Goal: Transaction & Acquisition: Book appointment/travel/reservation

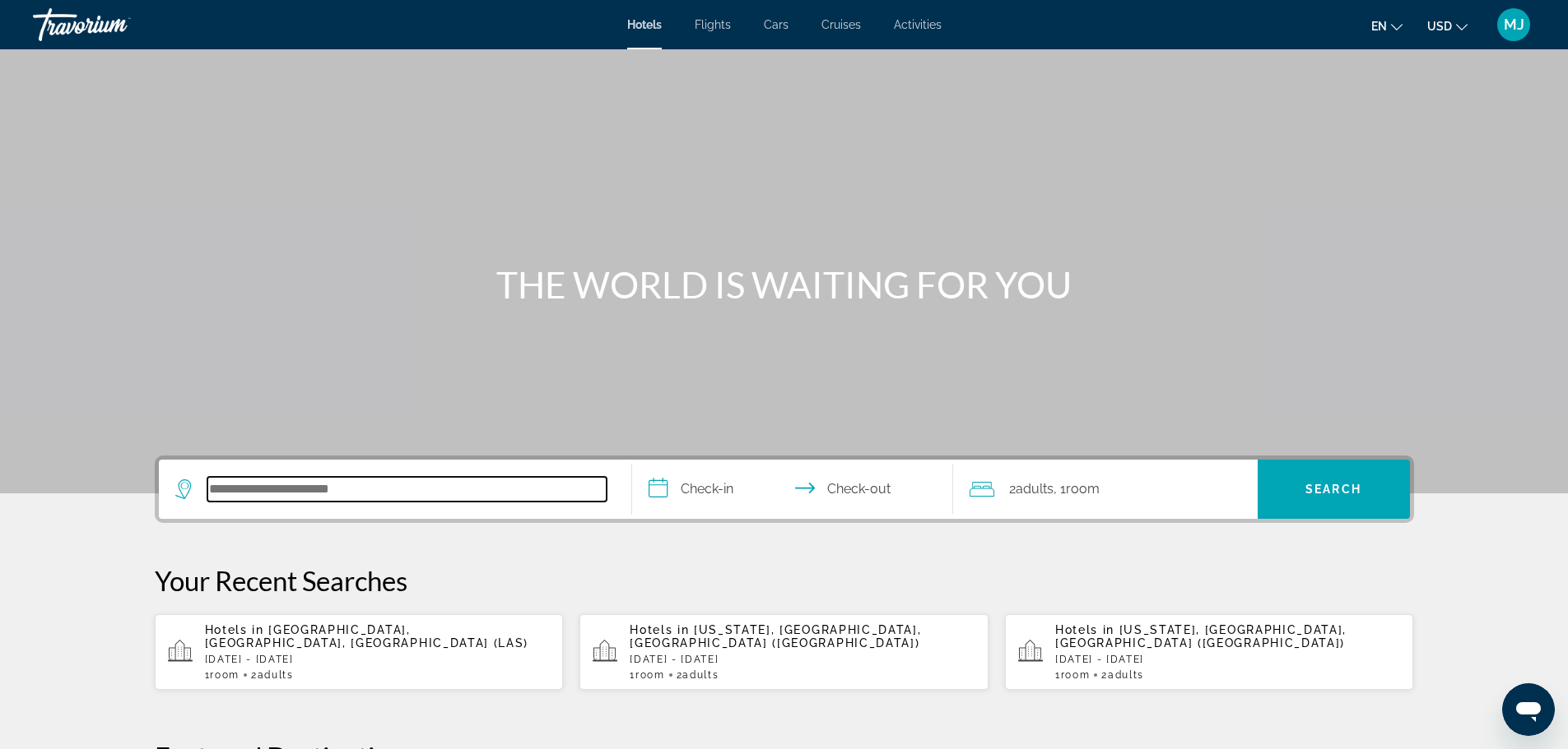
click at [260, 492] on input "Search hotel destination" at bounding box center [407, 489] width 399 height 25
click at [420, 654] on div "Hotels in Las Vegas, NV, United States (LAS) Tue, 23 Dec - Sat, 27 Dec 1 Room r…" at bounding box center [378, 652] width 346 height 58
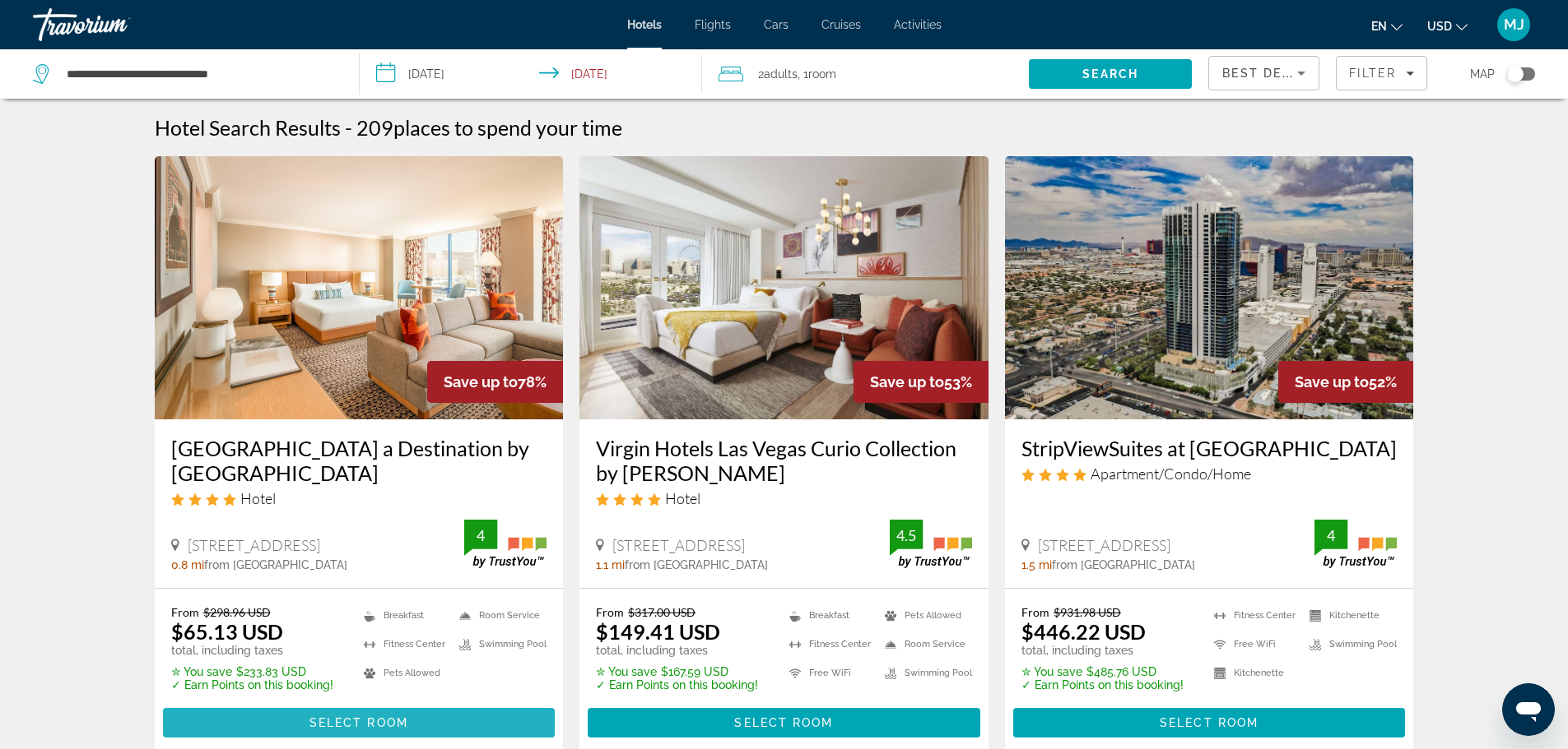
click at [402, 715] on span "Main content" at bounding box center [359, 722] width 393 height 39
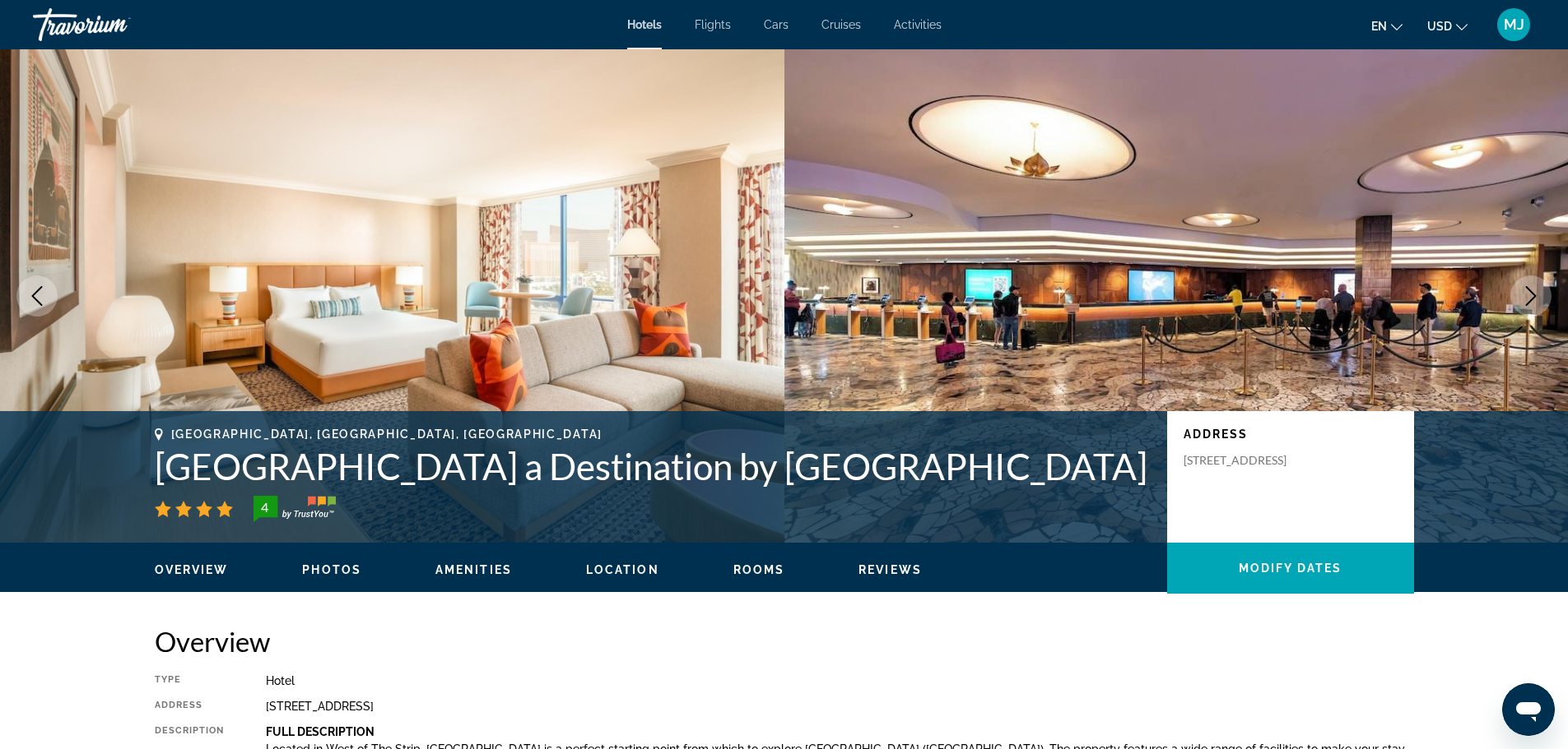
scroll to position [433, 0]
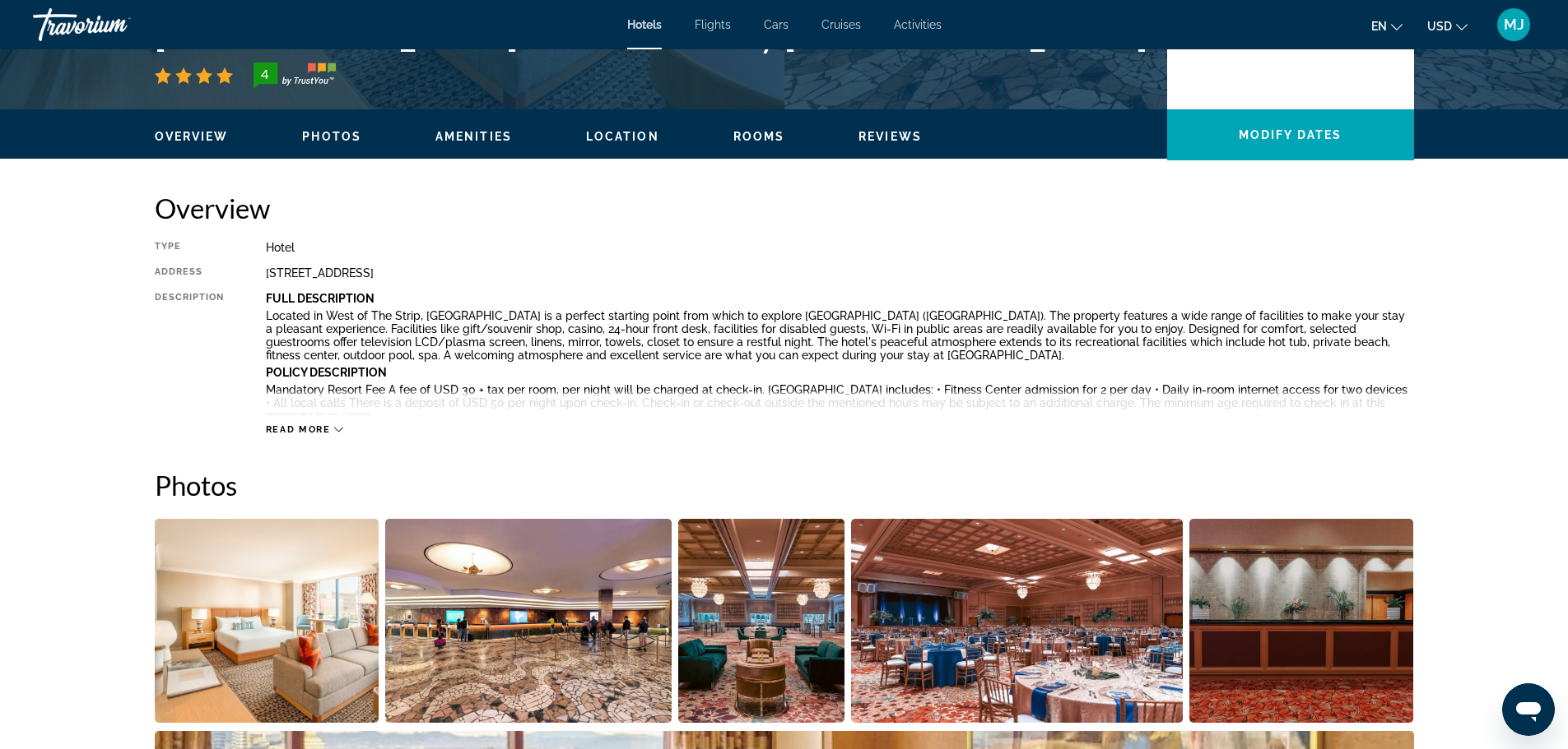
click at [332, 425] on div "Read more" at bounding box center [305, 429] width 79 height 11
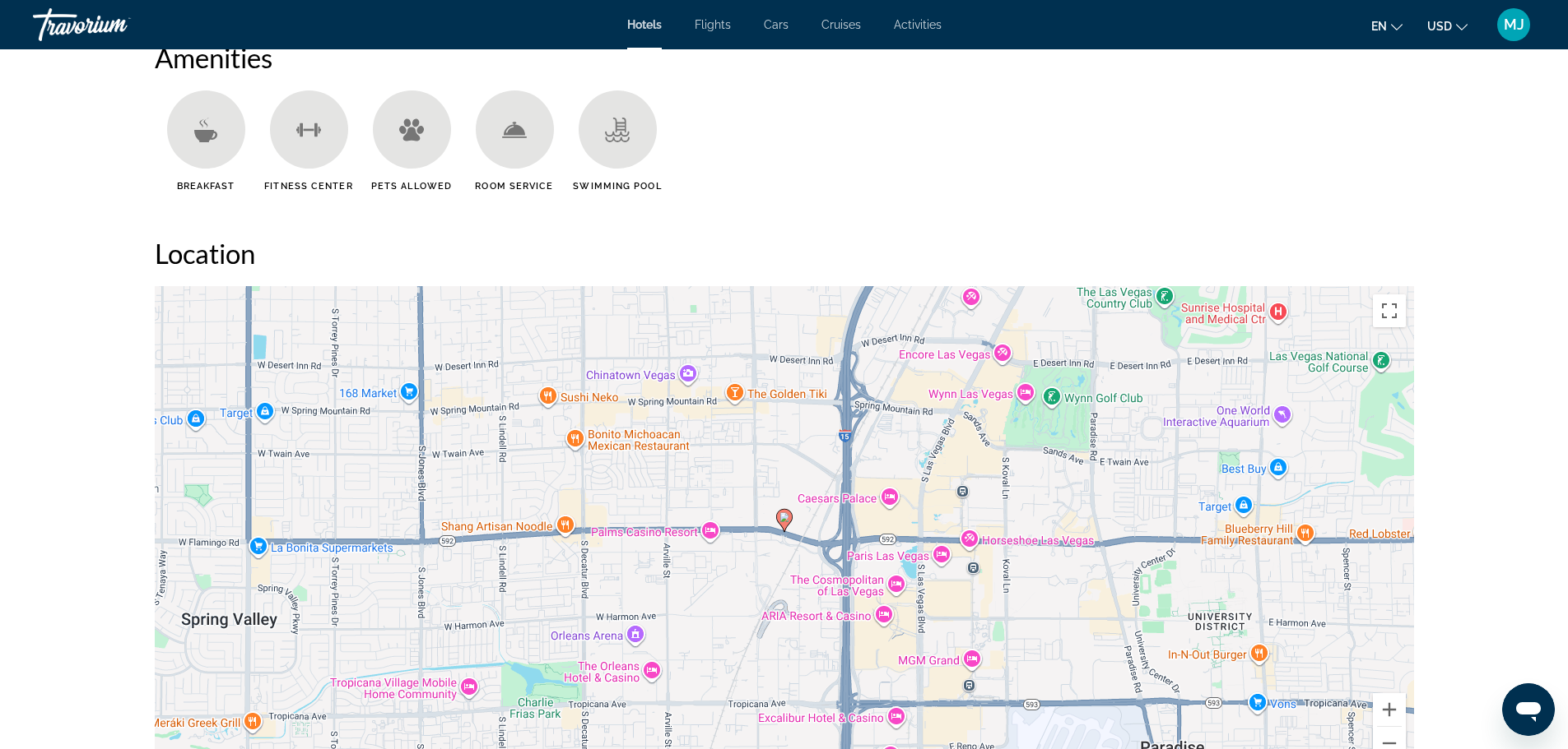
scroll to position [0, 0]
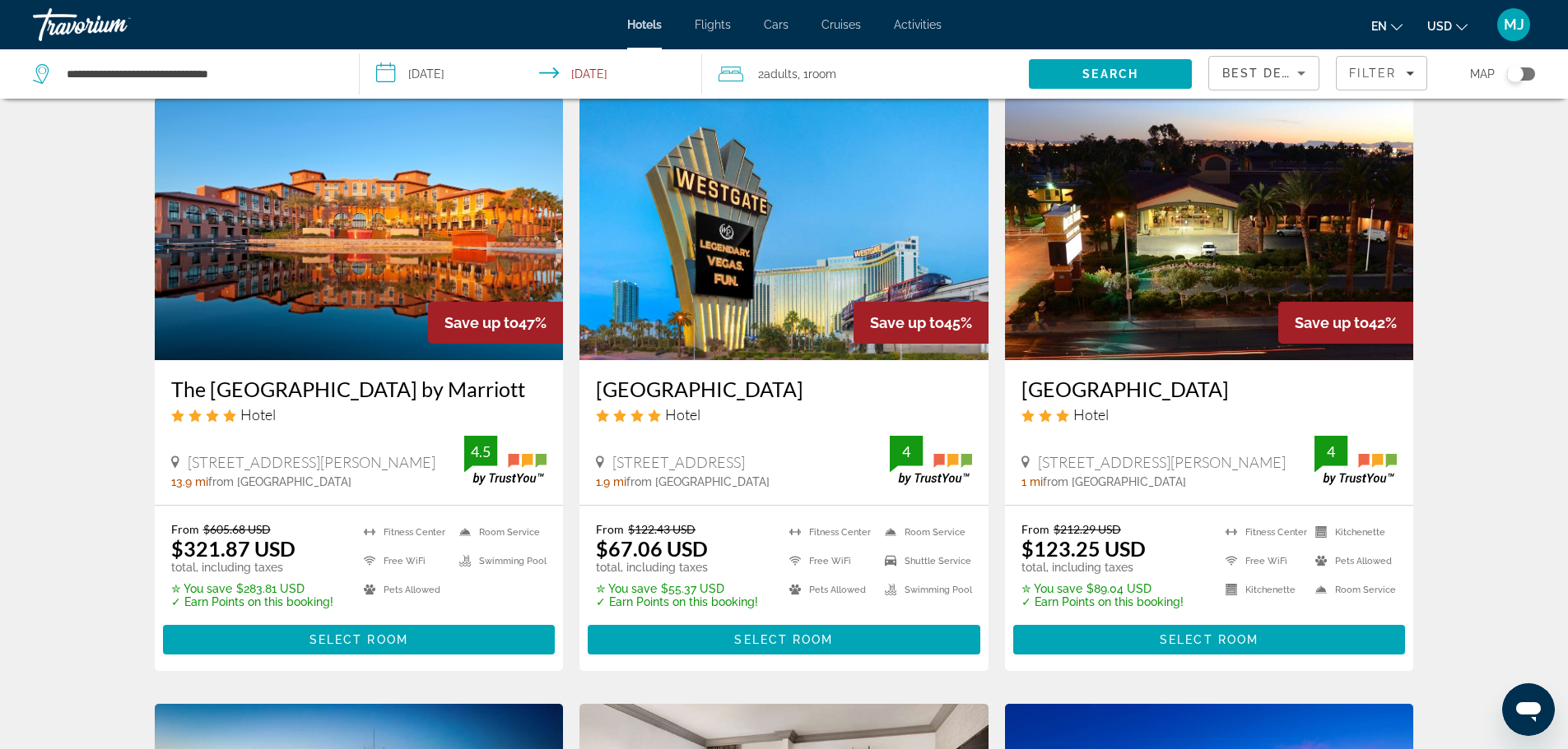
scroll to position [701, 0]
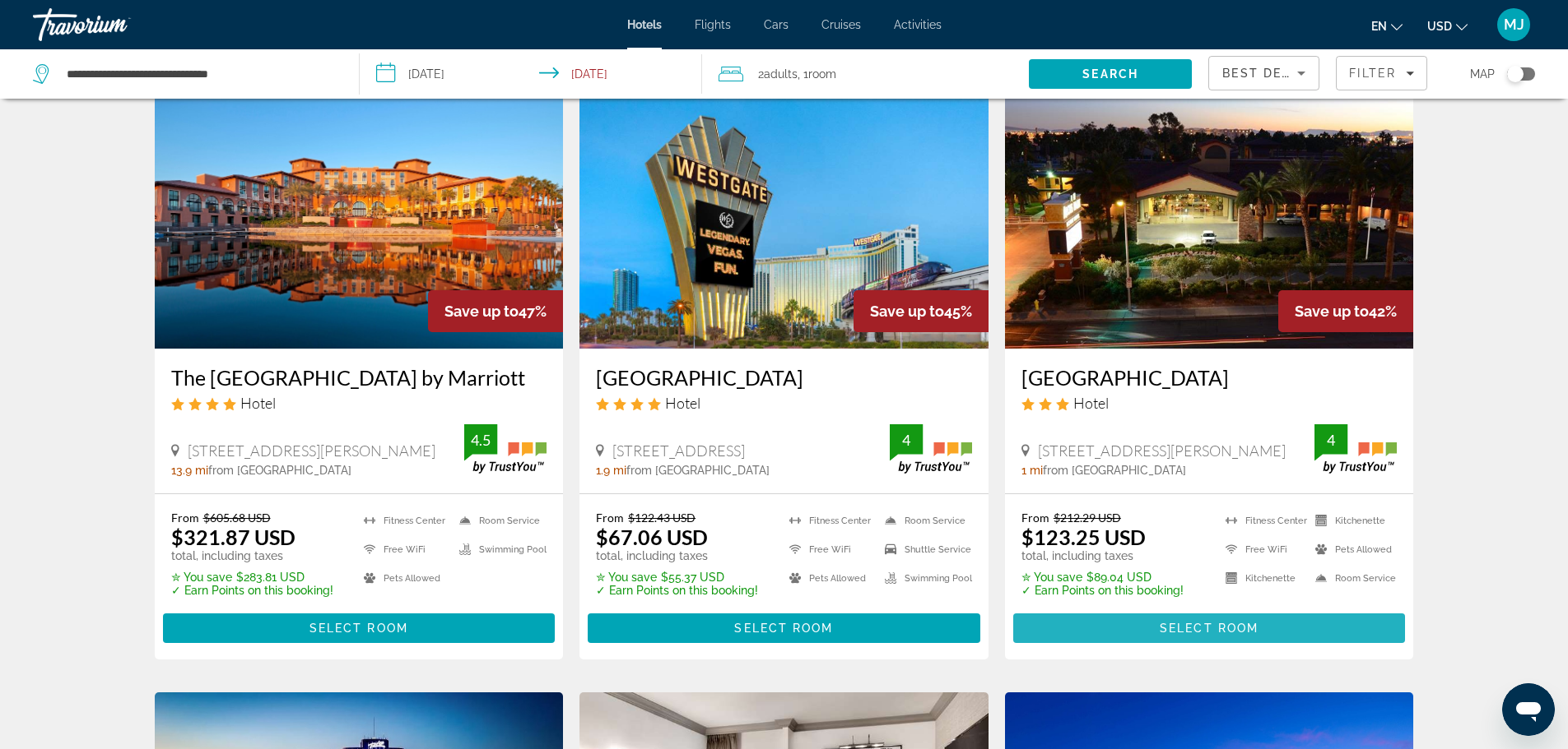
click at [1214, 635] on span "Select Room" at bounding box center [1209, 629] width 99 height 13
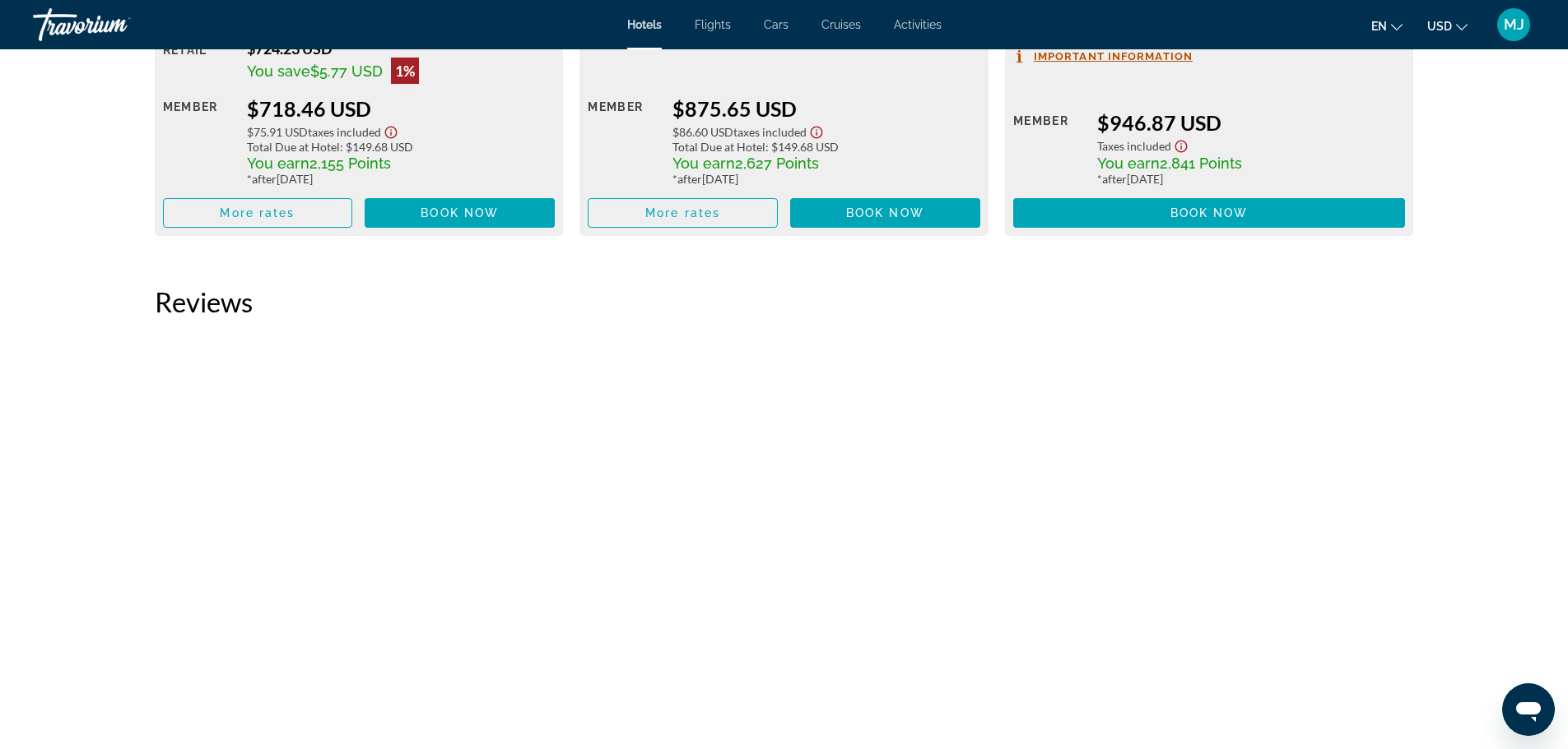
scroll to position [10070, 0]
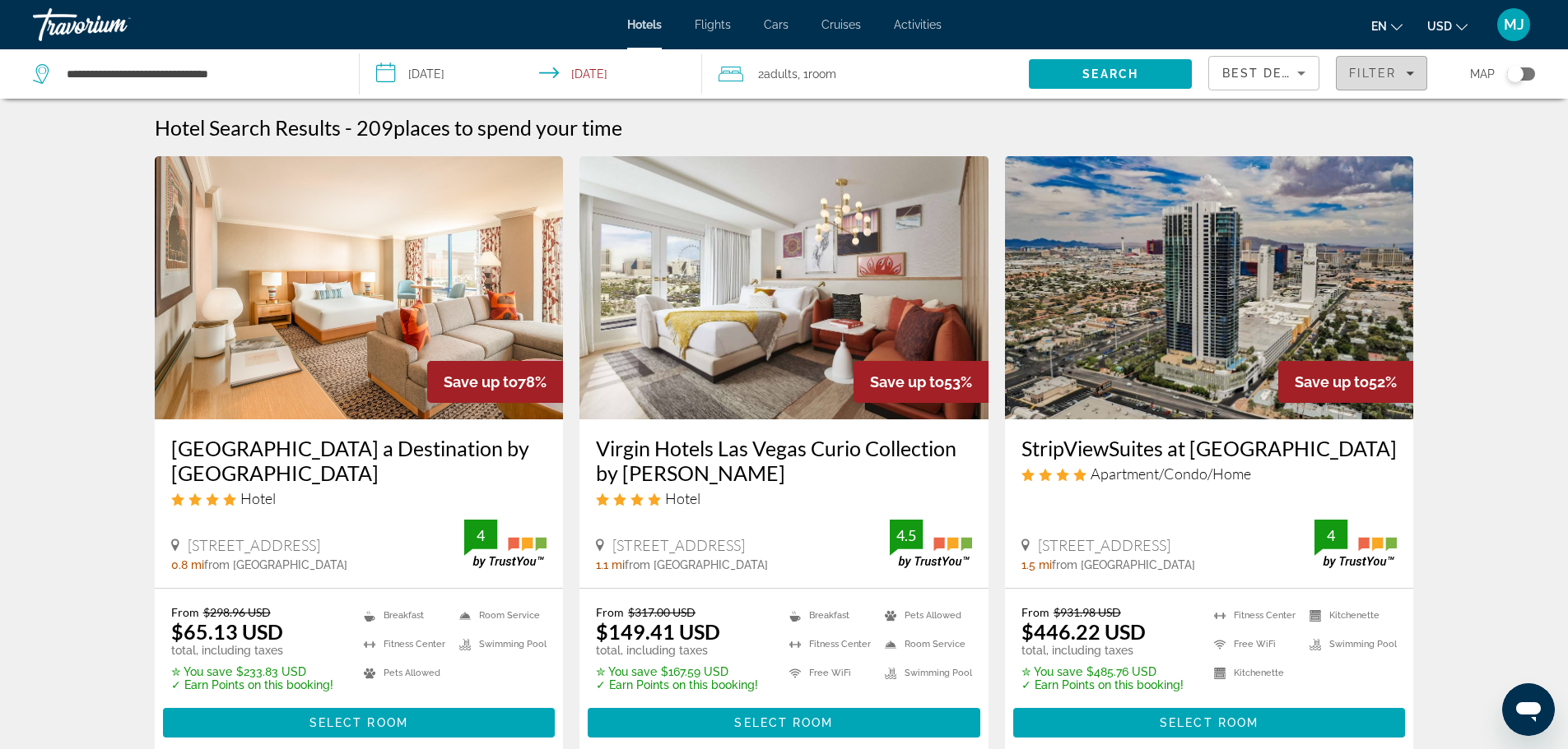
click at [1408, 74] on icon "Filters" at bounding box center [1410, 73] width 8 height 8
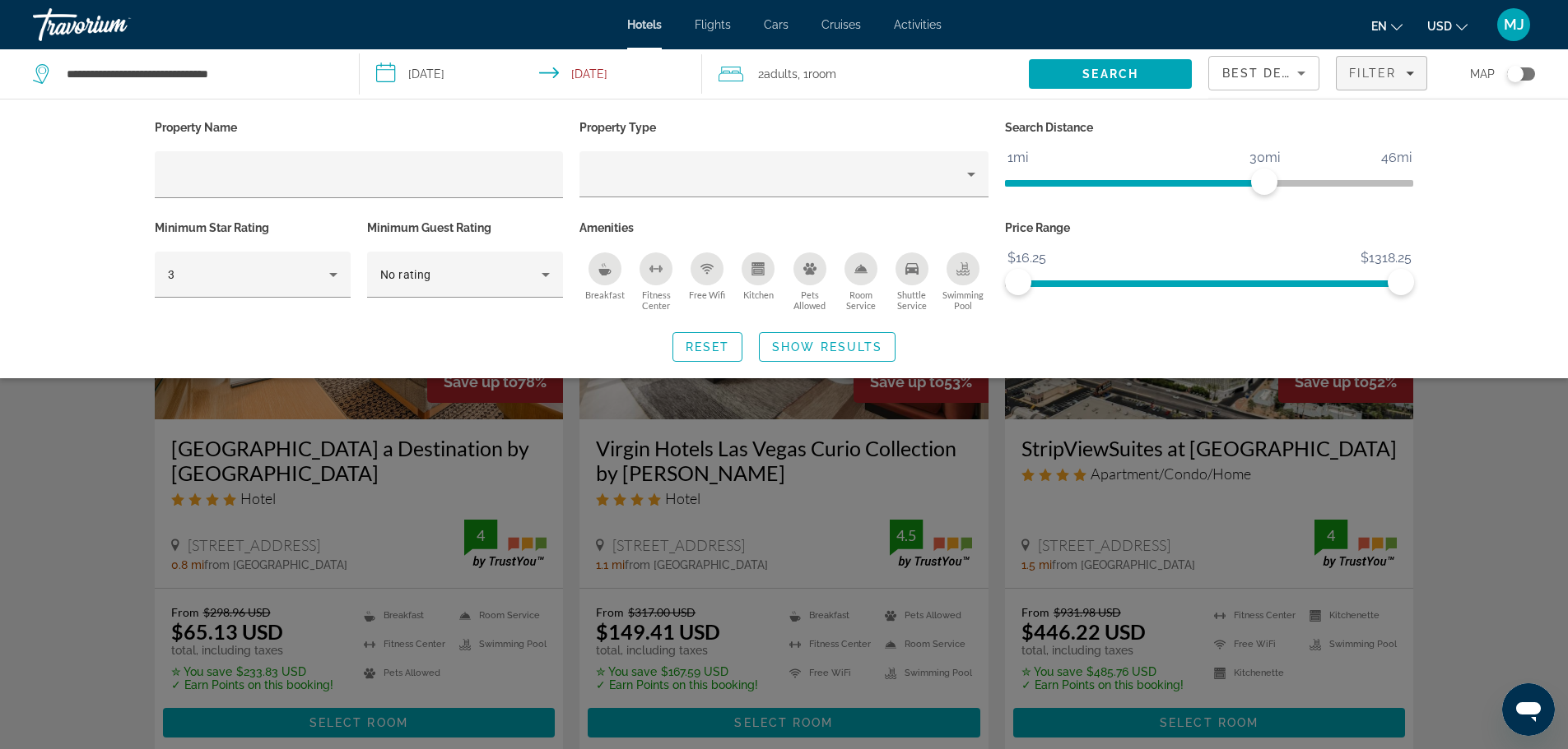
click at [605, 276] on div "Breakfast" at bounding box center [604, 268] width 33 height 33
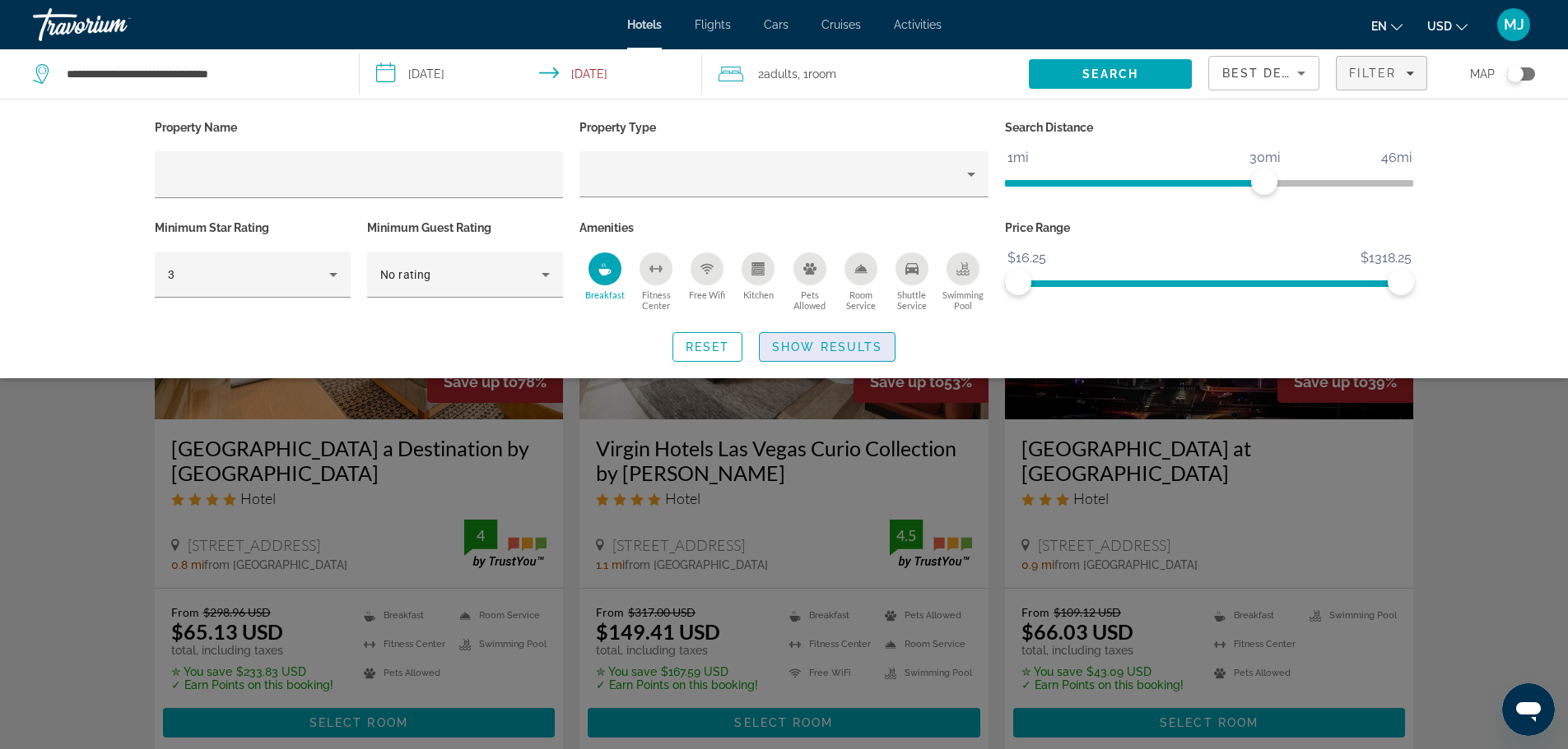
click at [826, 346] on span "Show Results" at bounding box center [827, 347] width 110 height 13
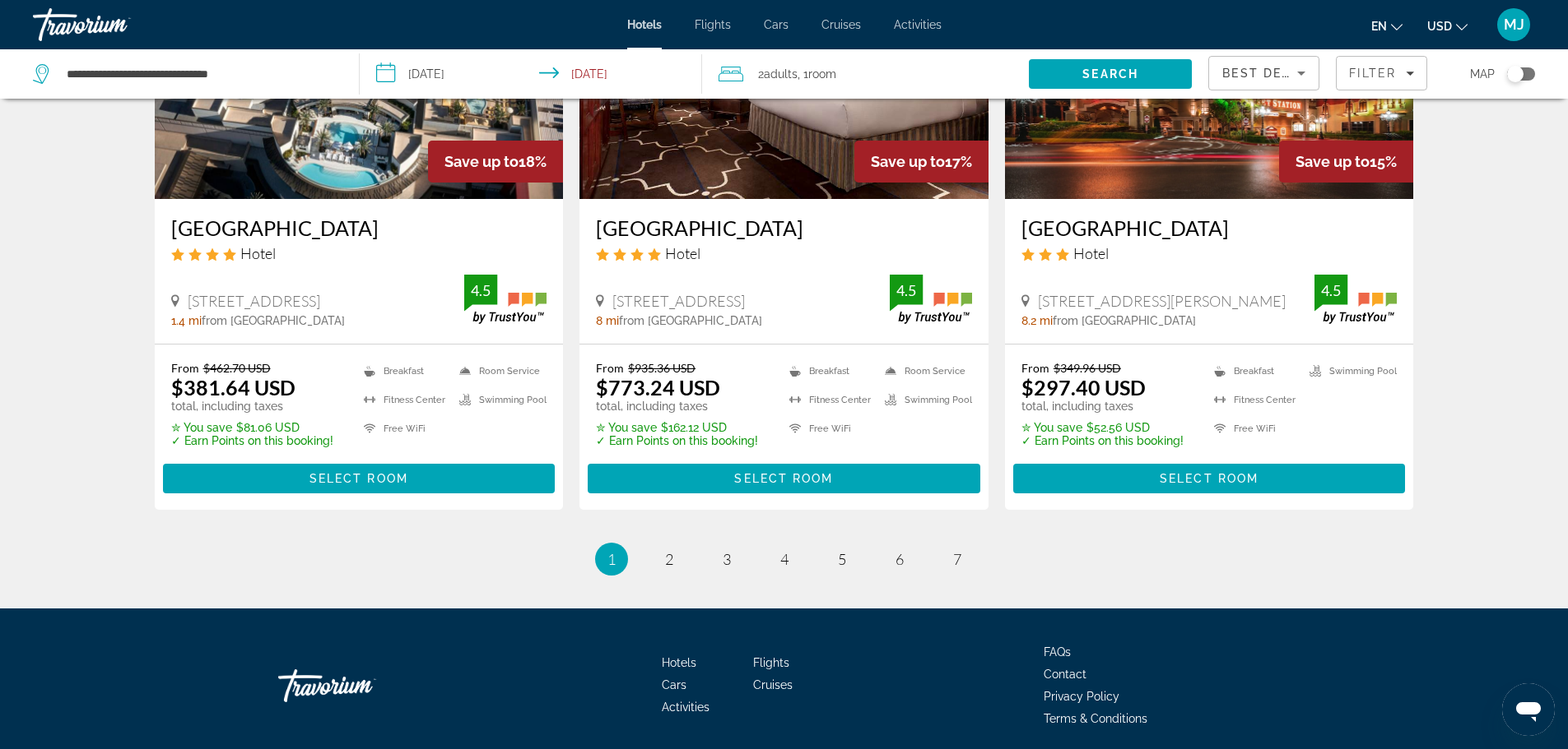
scroll to position [2150, 0]
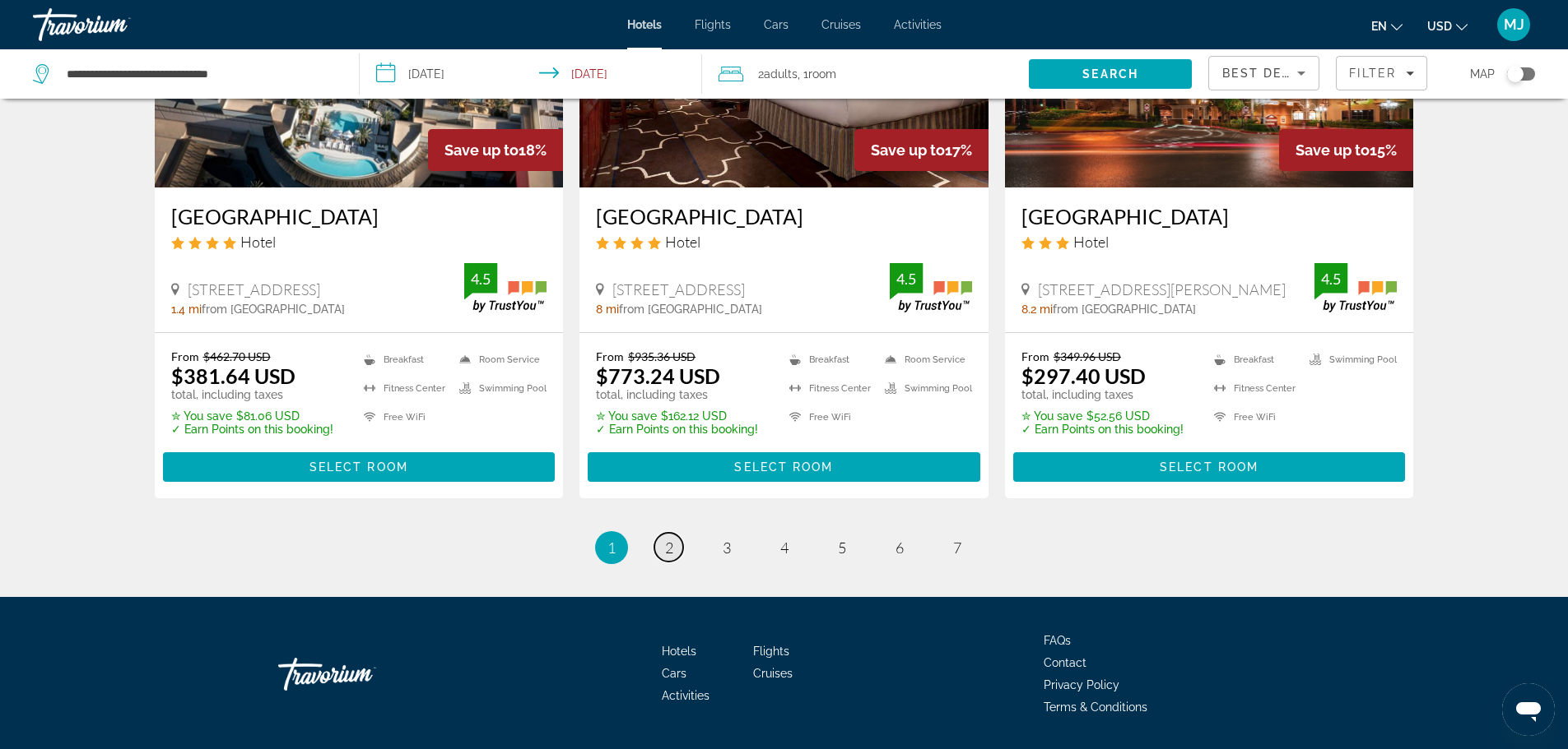
click at [665, 539] on span "2" at bounding box center [669, 548] width 8 height 18
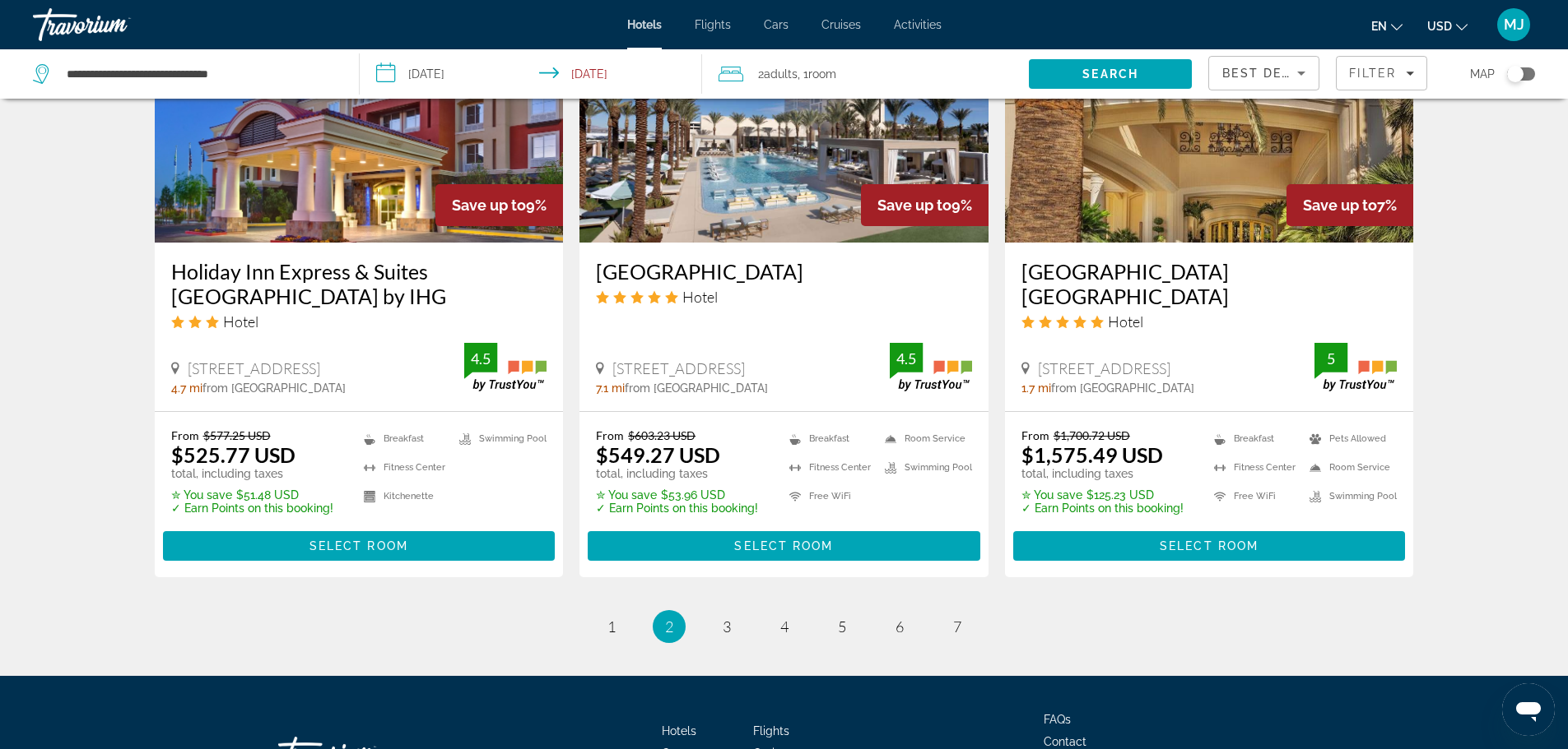
scroll to position [2062, 0]
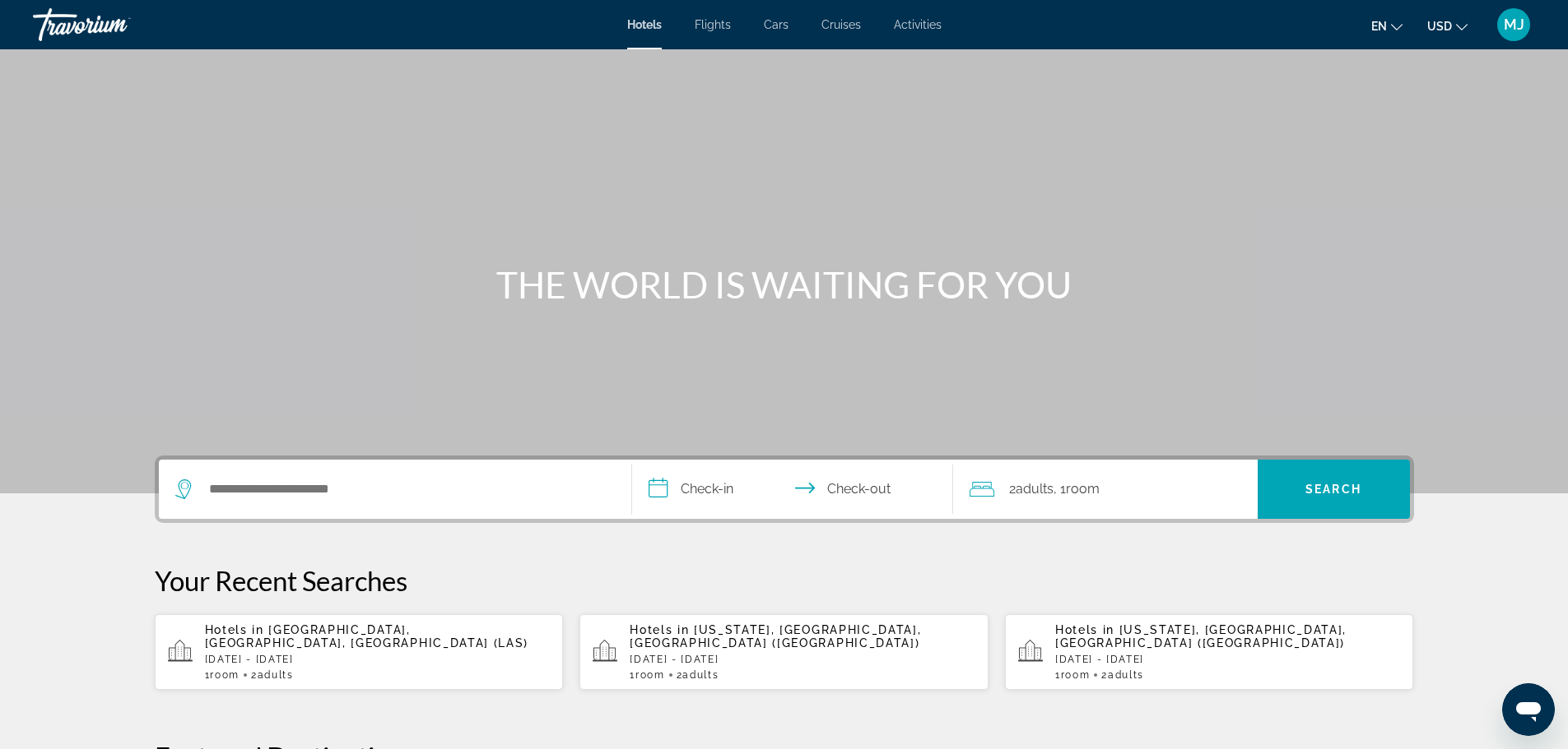
click at [314, 670] on div "1 Room rooms 2 Adult Adults" at bounding box center [378, 676] width 346 height 12
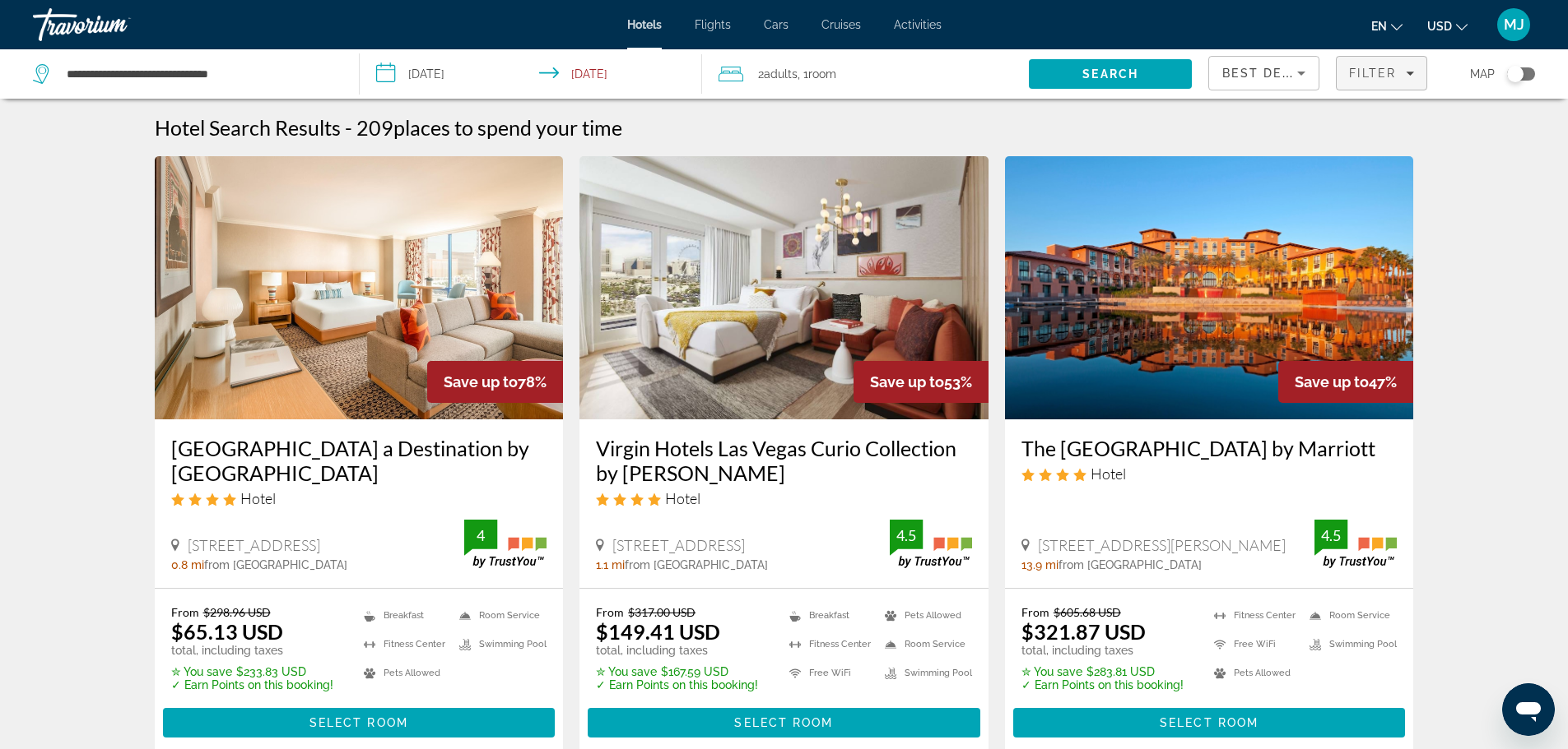
click at [1406, 68] on div "Filter" at bounding box center [1382, 73] width 65 height 13
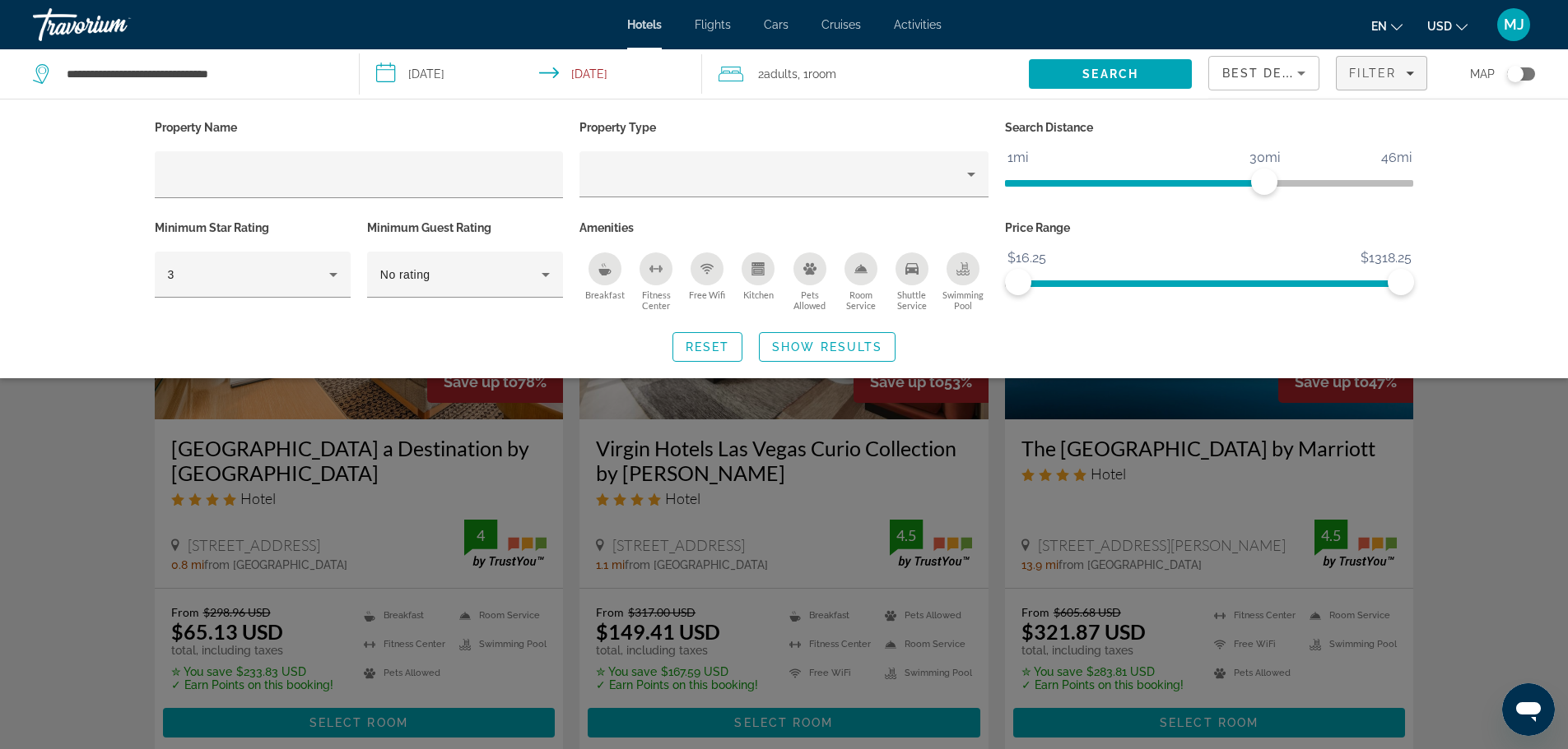
click at [598, 268] on icon "Breakfast" at bounding box center [605, 269] width 13 height 13
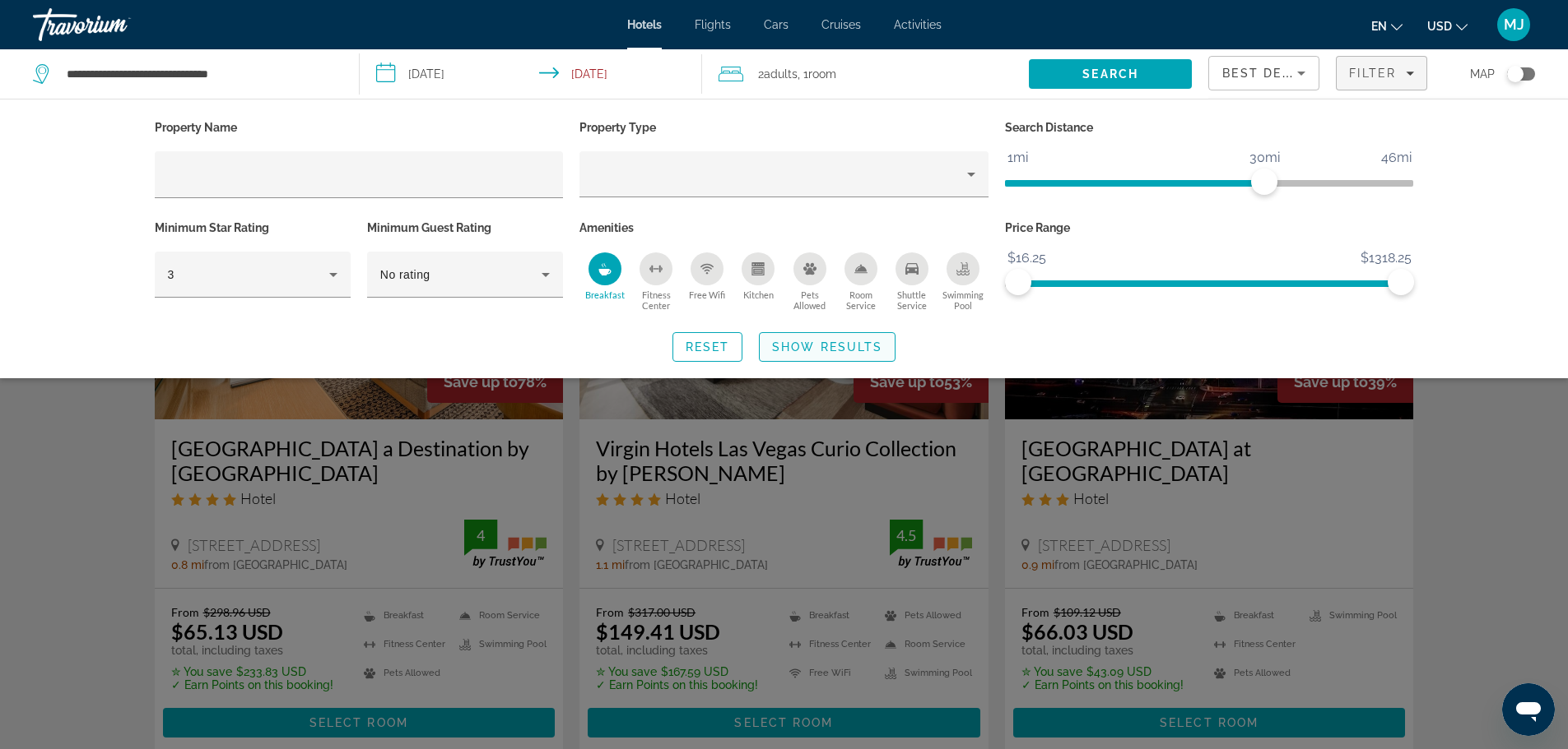
click at [835, 341] on span "Show Results" at bounding box center [827, 347] width 110 height 13
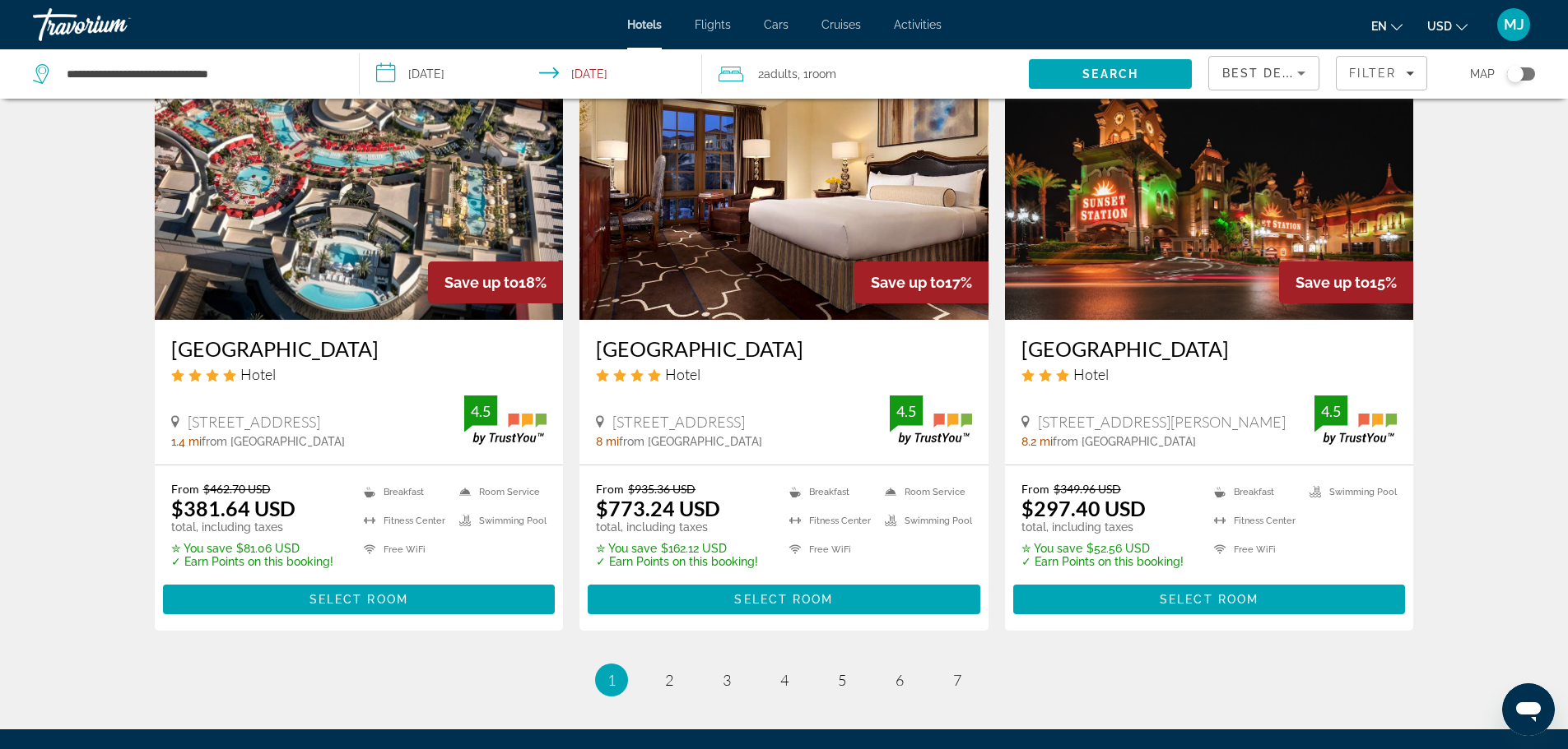
scroll to position [2051, 0]
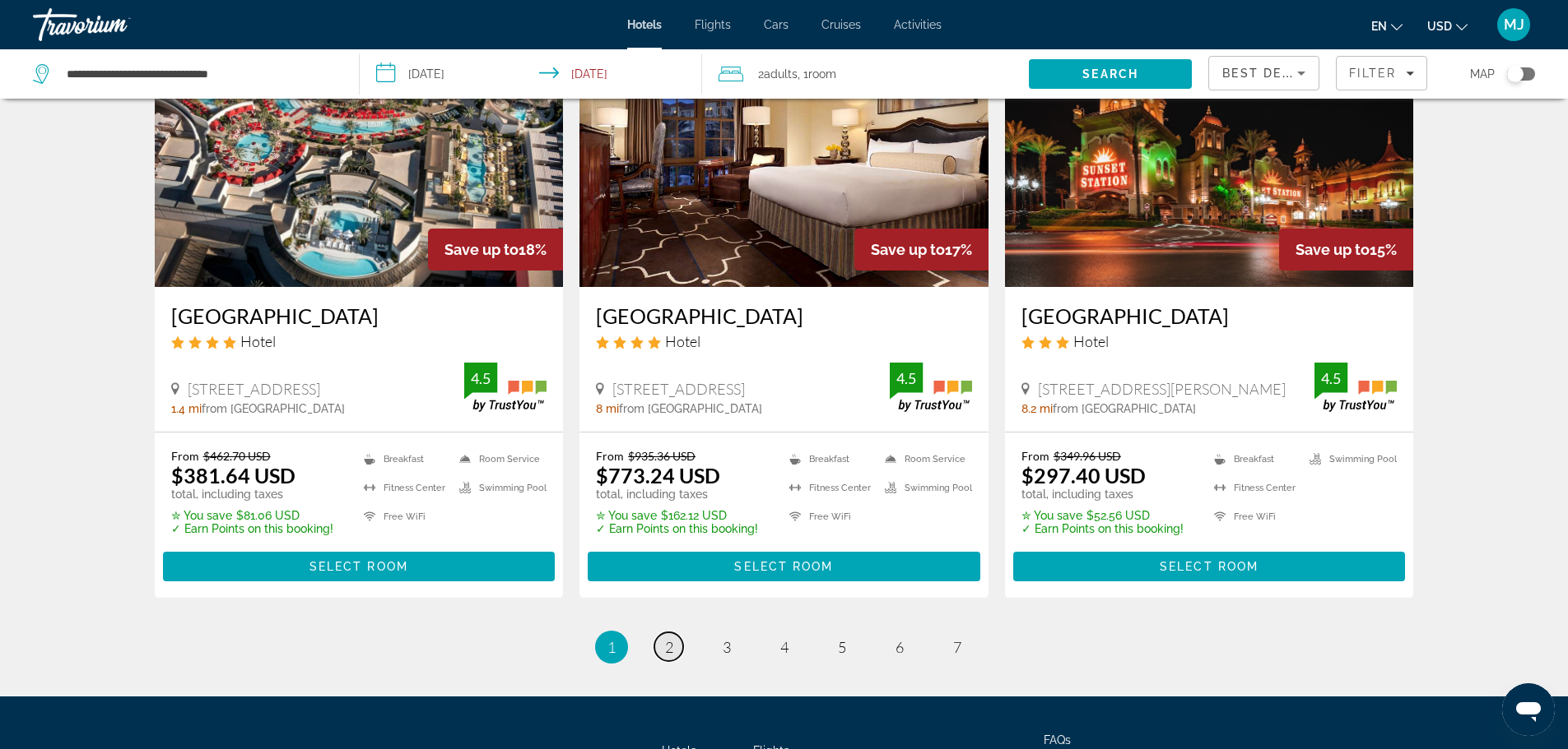
click at [663, 633] on link "page 2" at bounding box center [668, 647] width 28 height 28
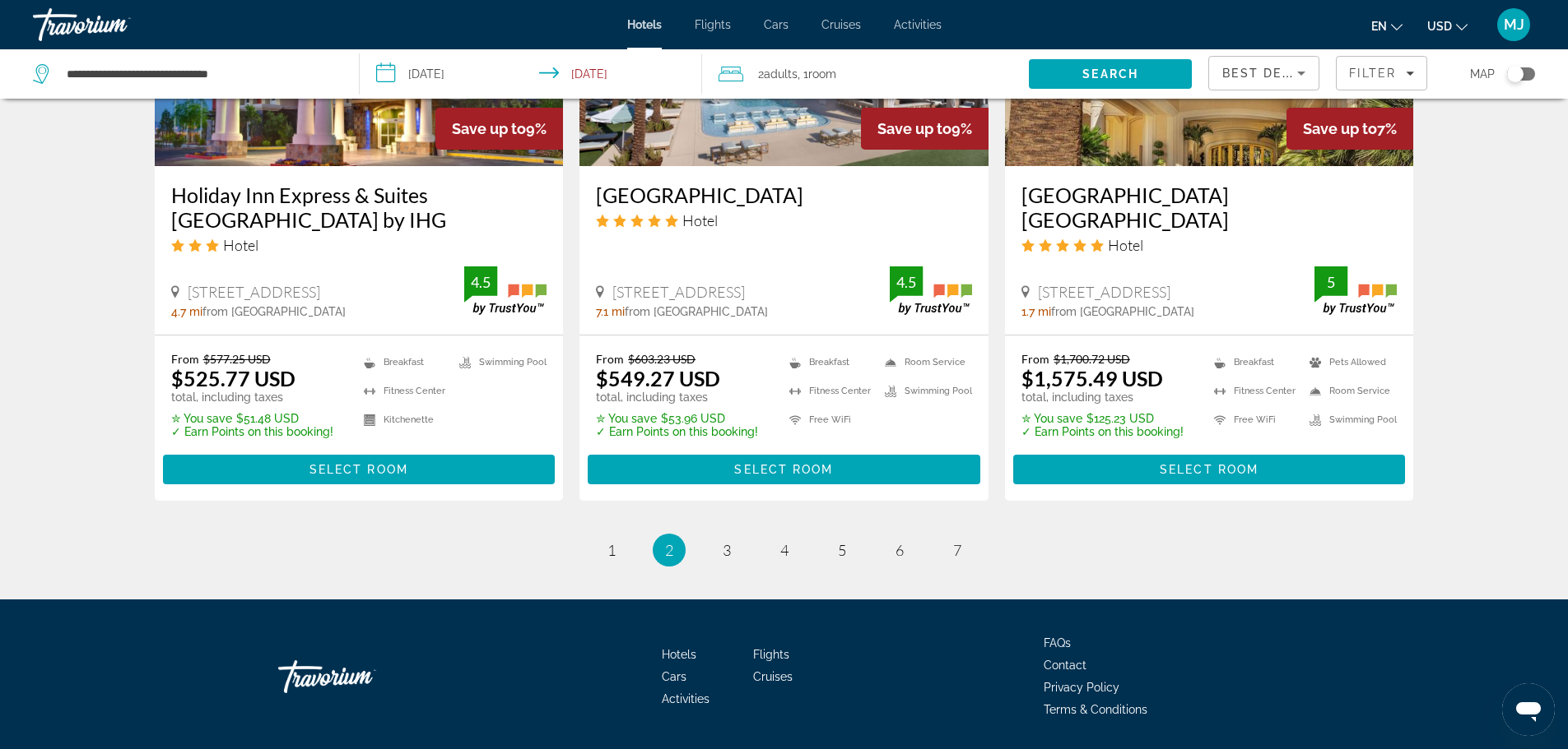
scroll to position [2158, 0]
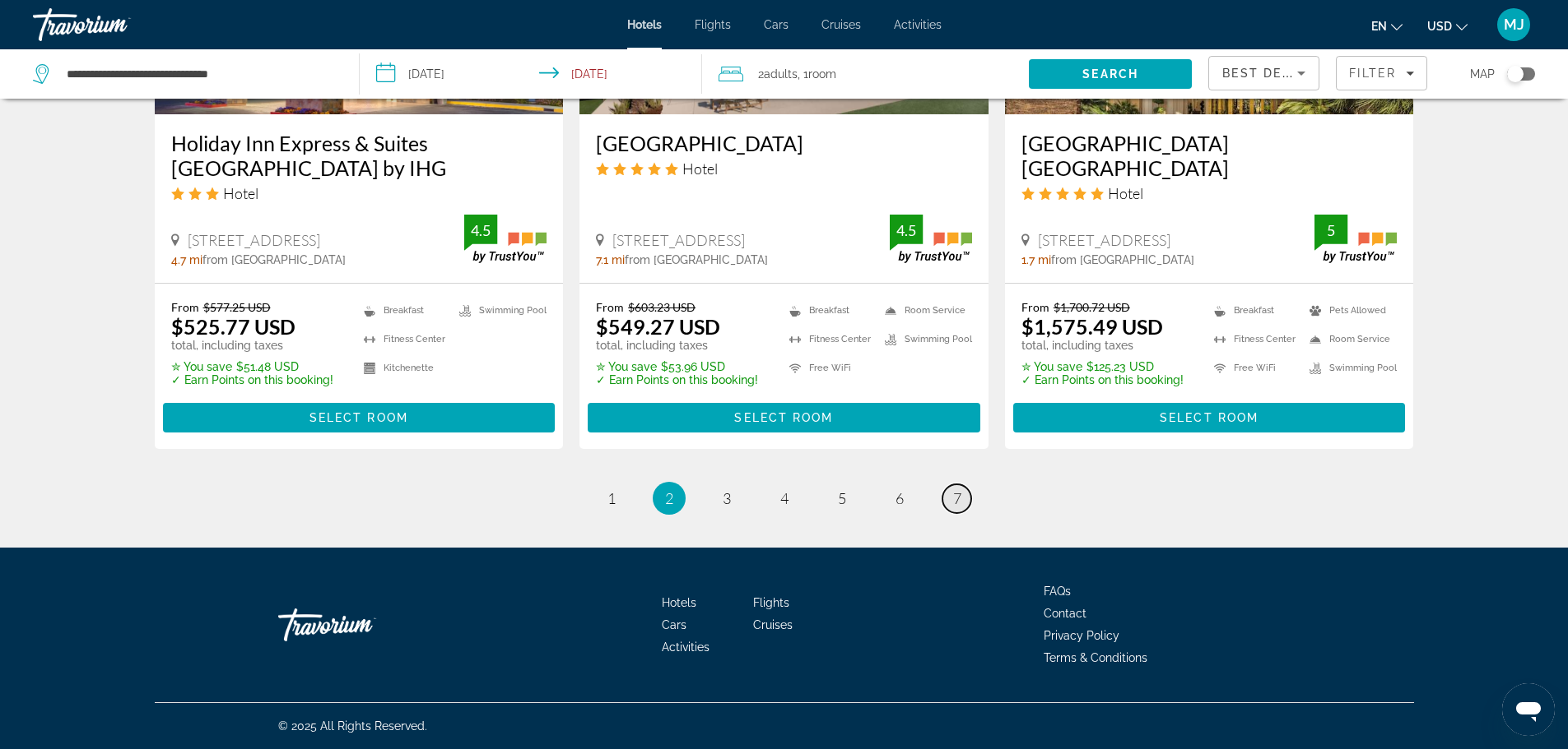
click at [949, 491] on link "page 7" at bounding box center [957, 498] width 28 height 28
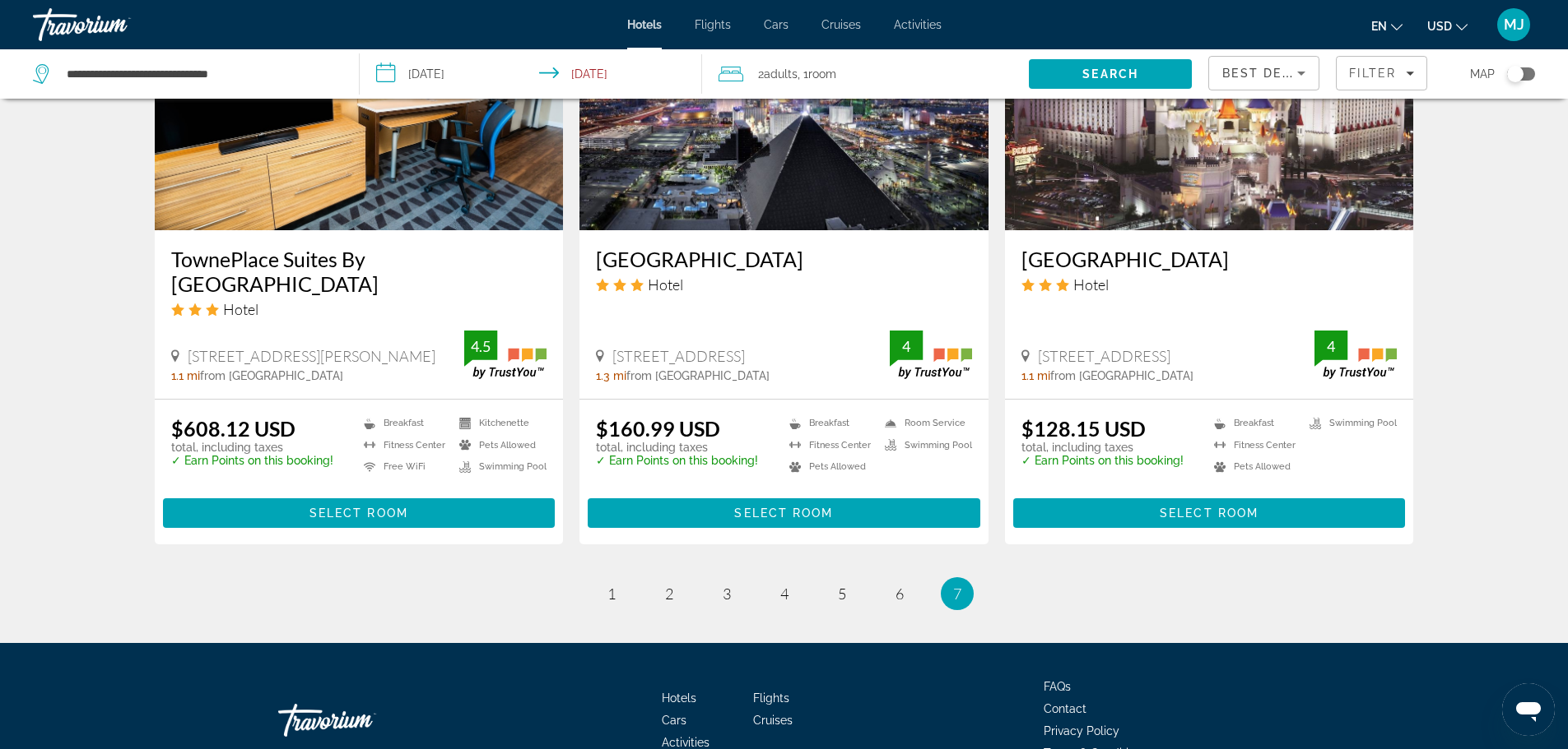
scroll to position [1425, 0]
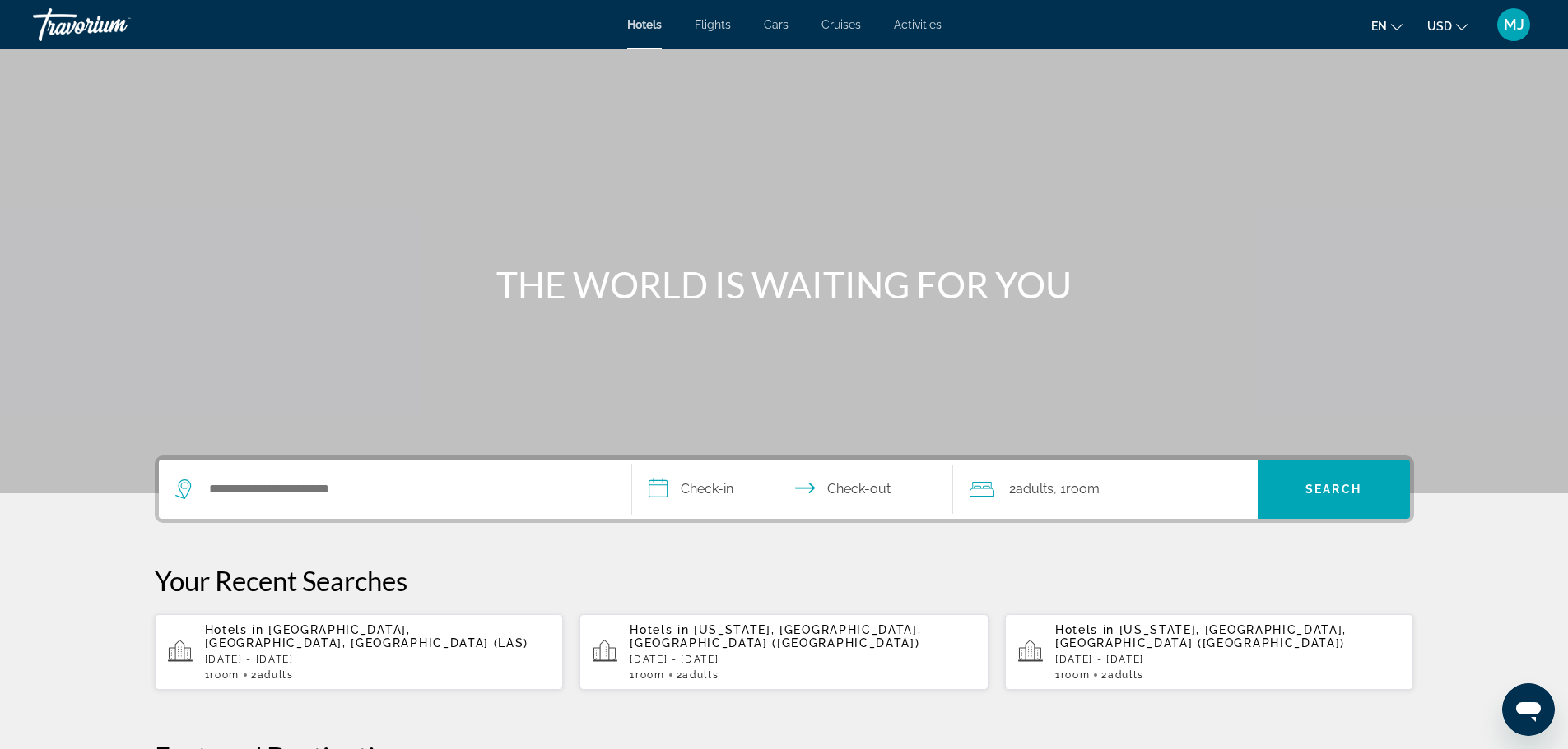
click at [304, 654] on div "Hotels in Las Vegas, NV, United States (LAS) Tue, 23 Dec - Sat, 27 Dec 1 Room r…" at bounding box center [378, 652] width 346 height 58
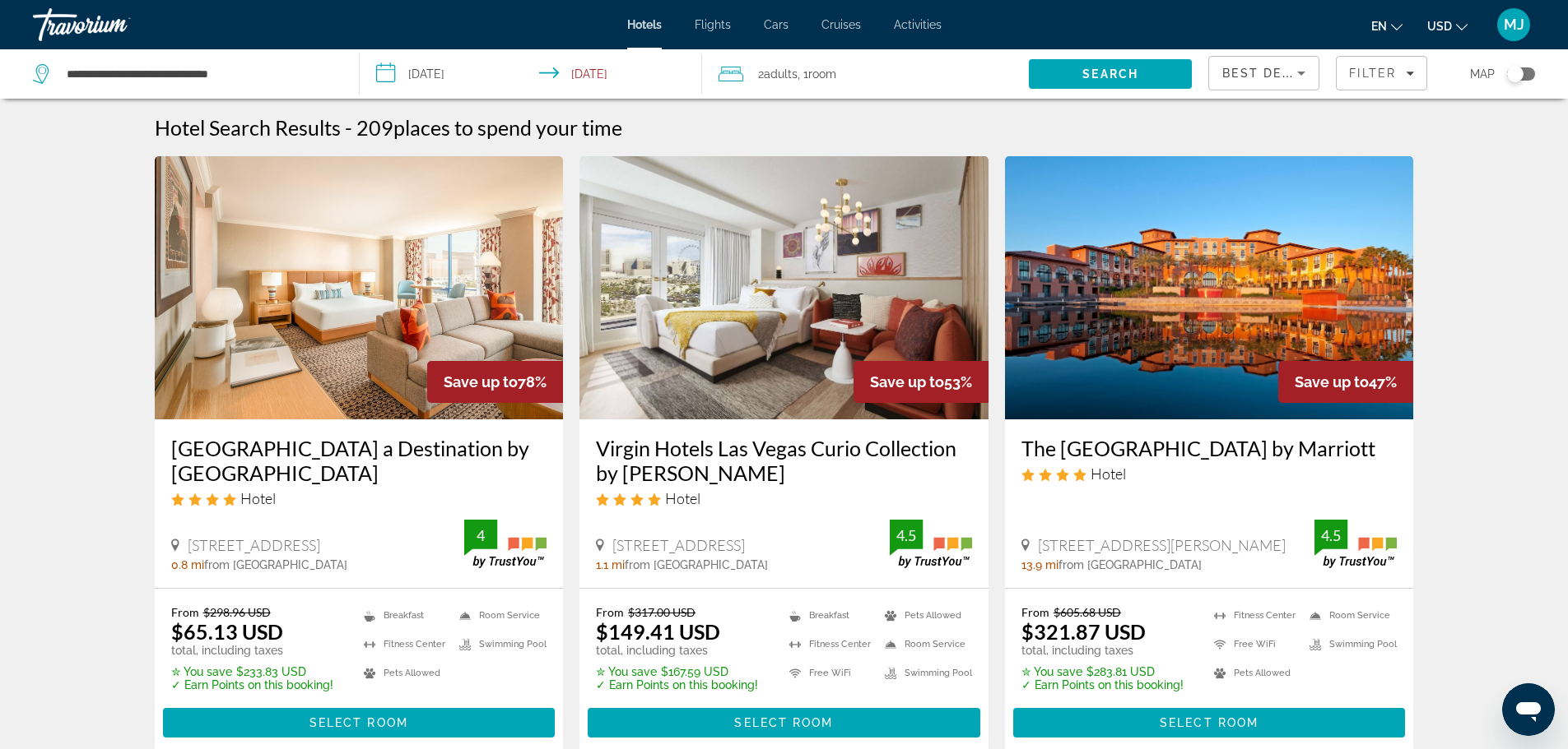
drag, startPoint x: 304, startPoint y: 654, endPoint x: 1496, endPoint y: 265, distance: 1253.9
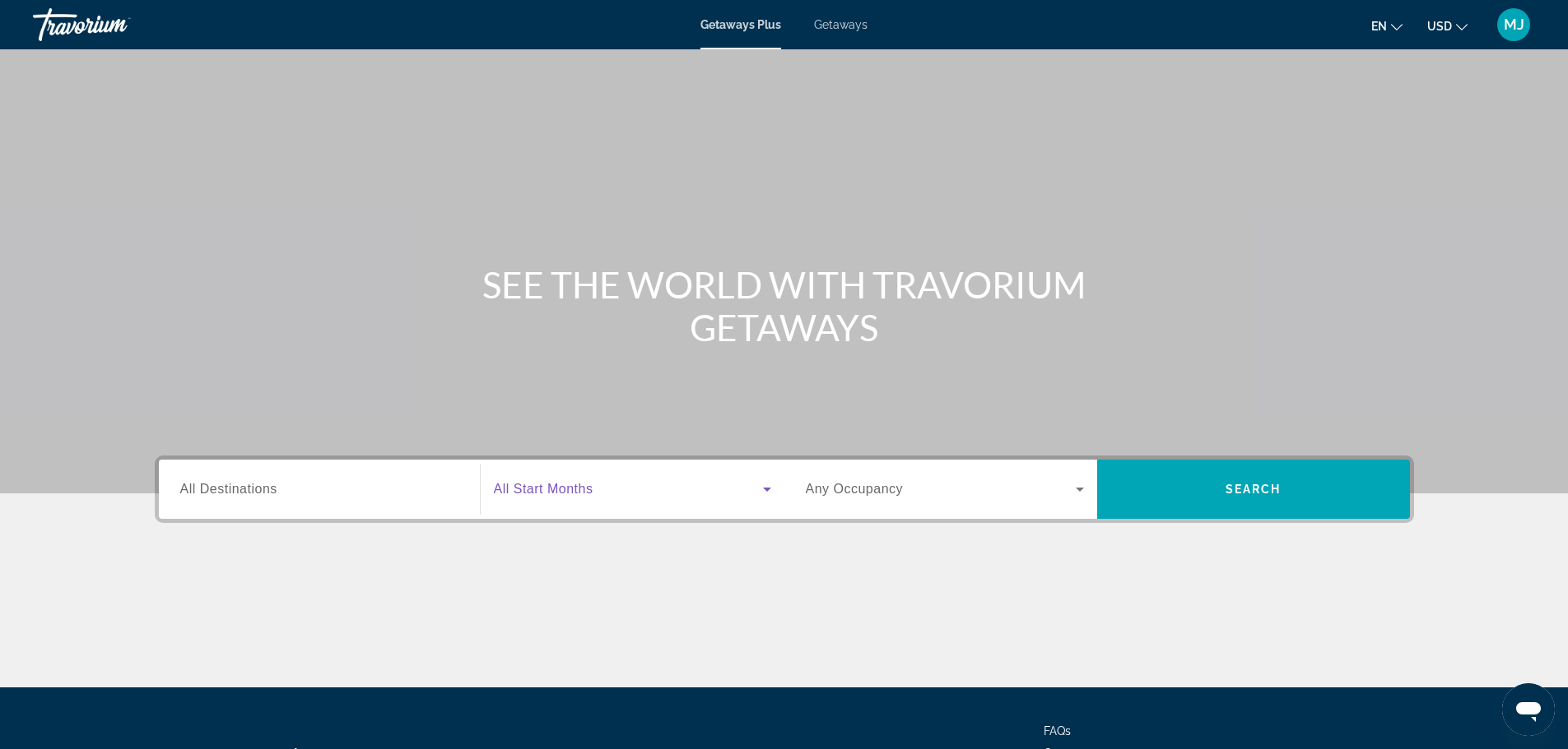
click at [768, 489] on icon "Search widget" at bounding box center [767, 489] width 8 height 4
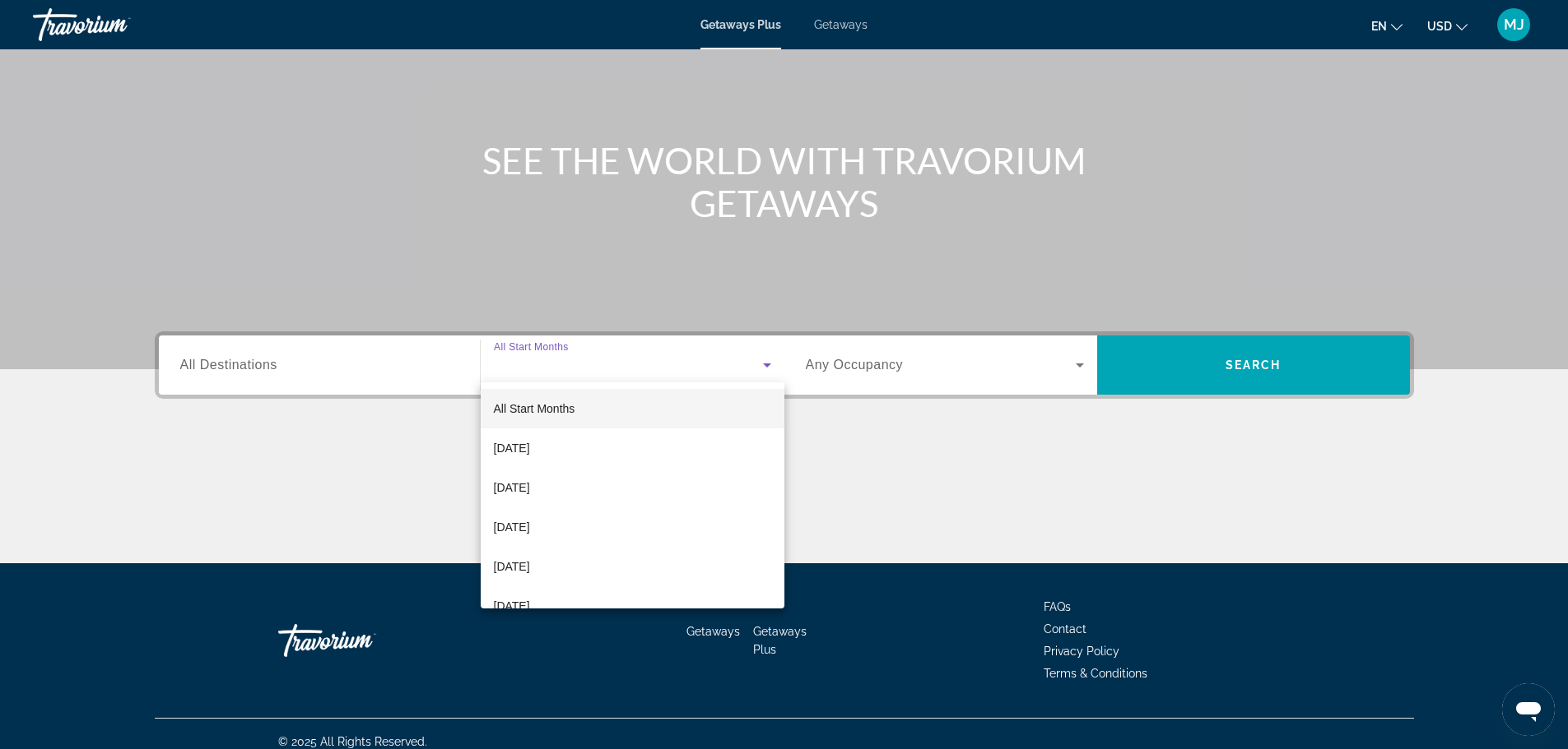
scroll to position [139, 0]
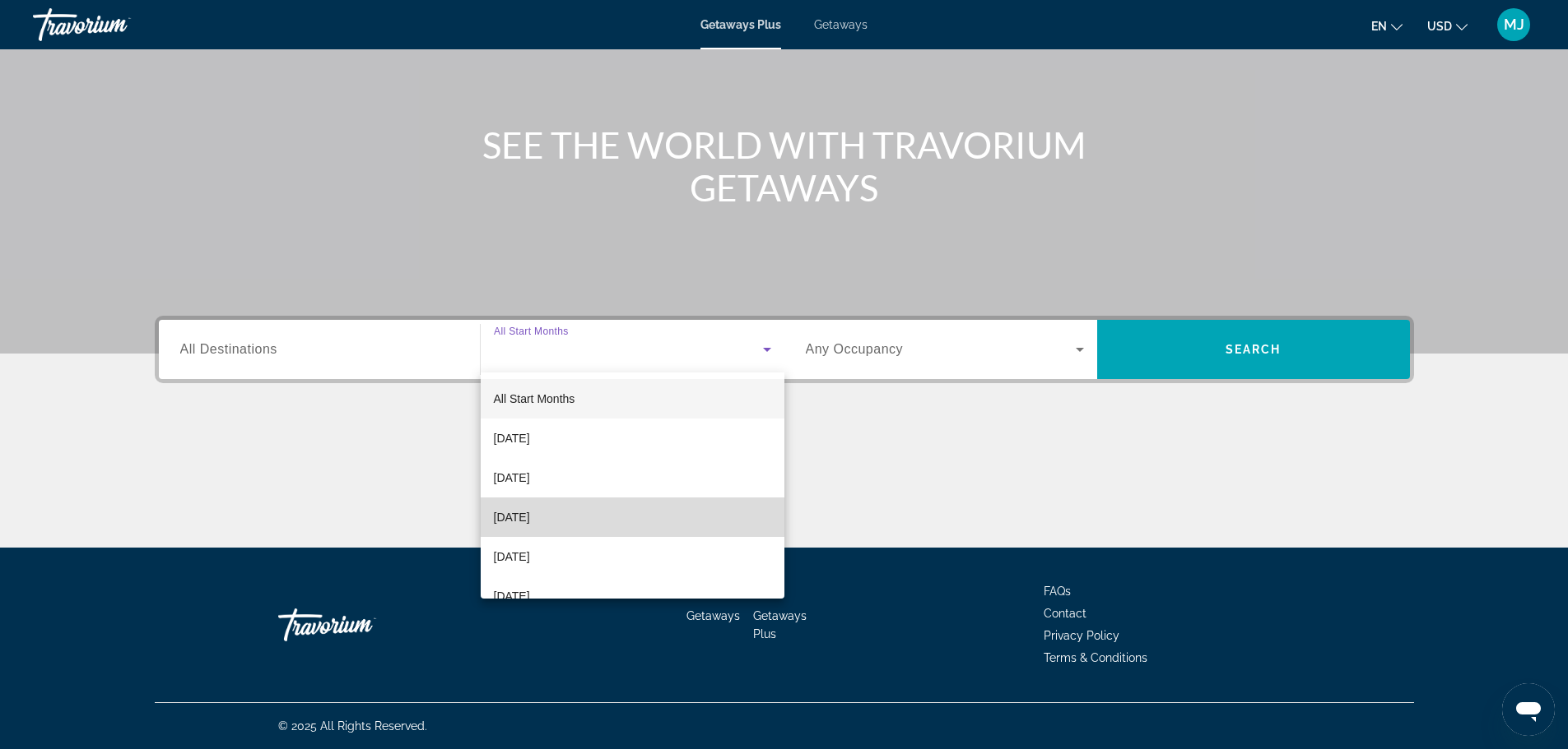
click at [759, 514] on mat-option "[DATE]" at bounding box center [632, 517] width 304 height 39
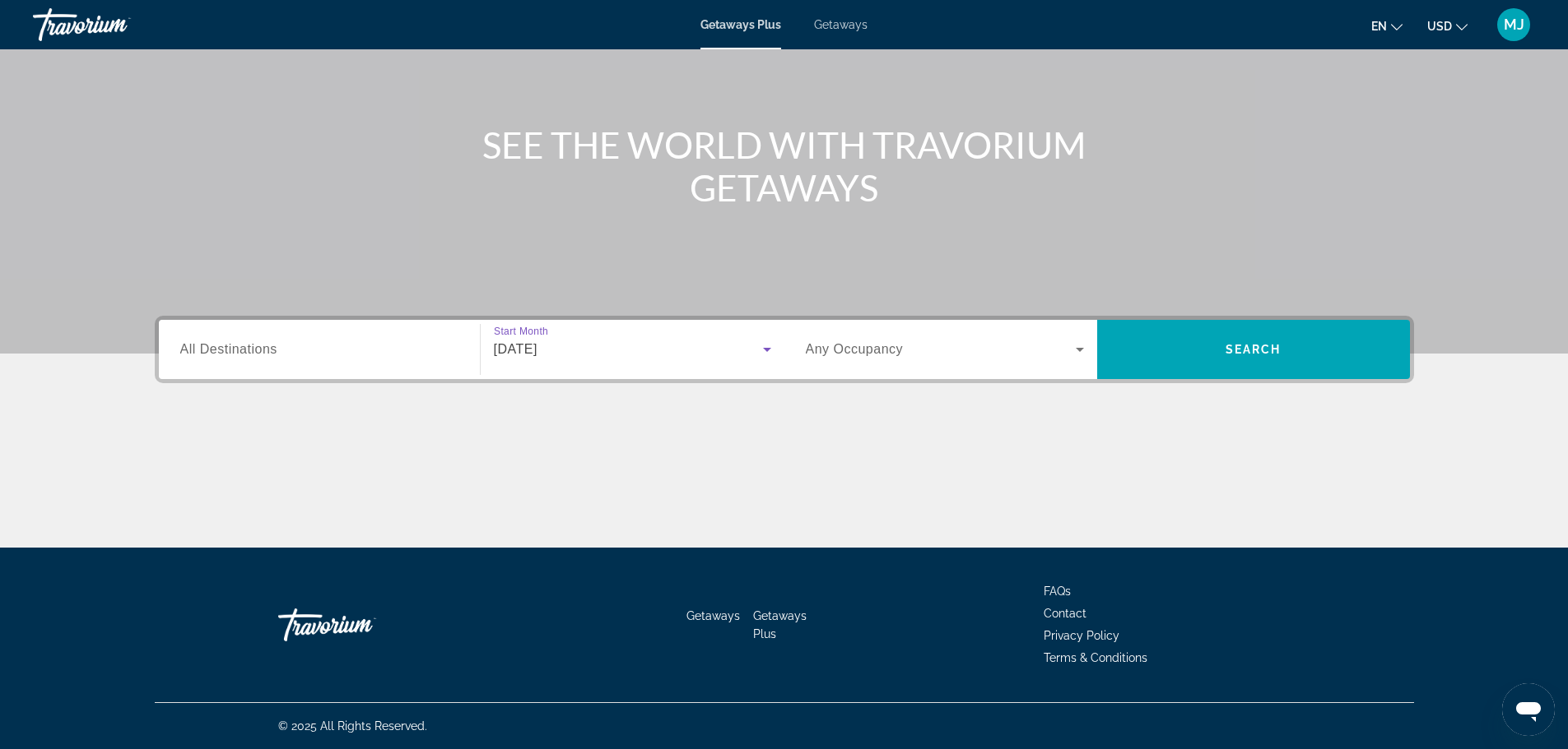
click at [1079, 347] on icon "Search widget" at bounding box center [1080, 350] width 20 height 20
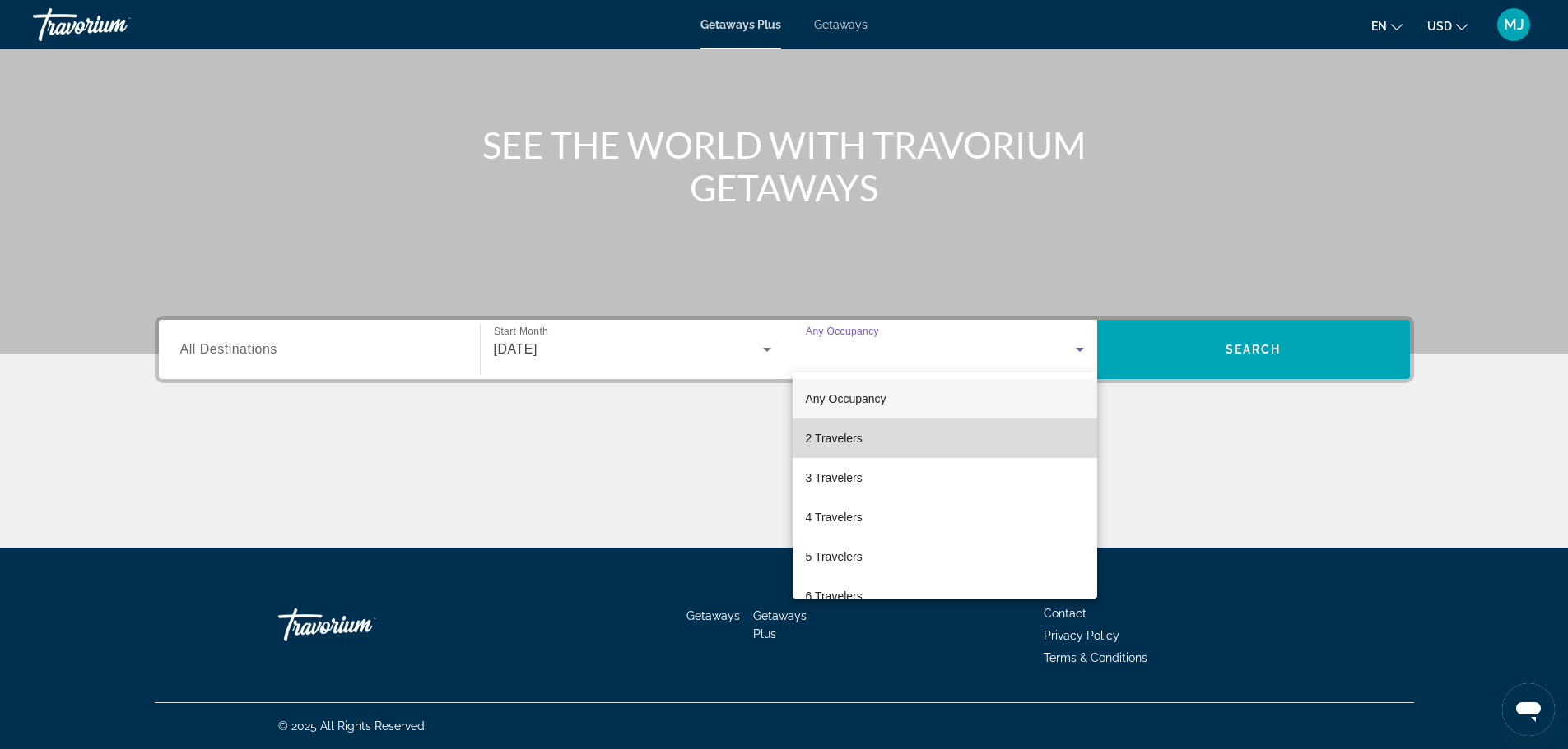
click at [1039, 443] on mat-option "2 Travelers" at bounding box center [945, 438] width 305 height 39
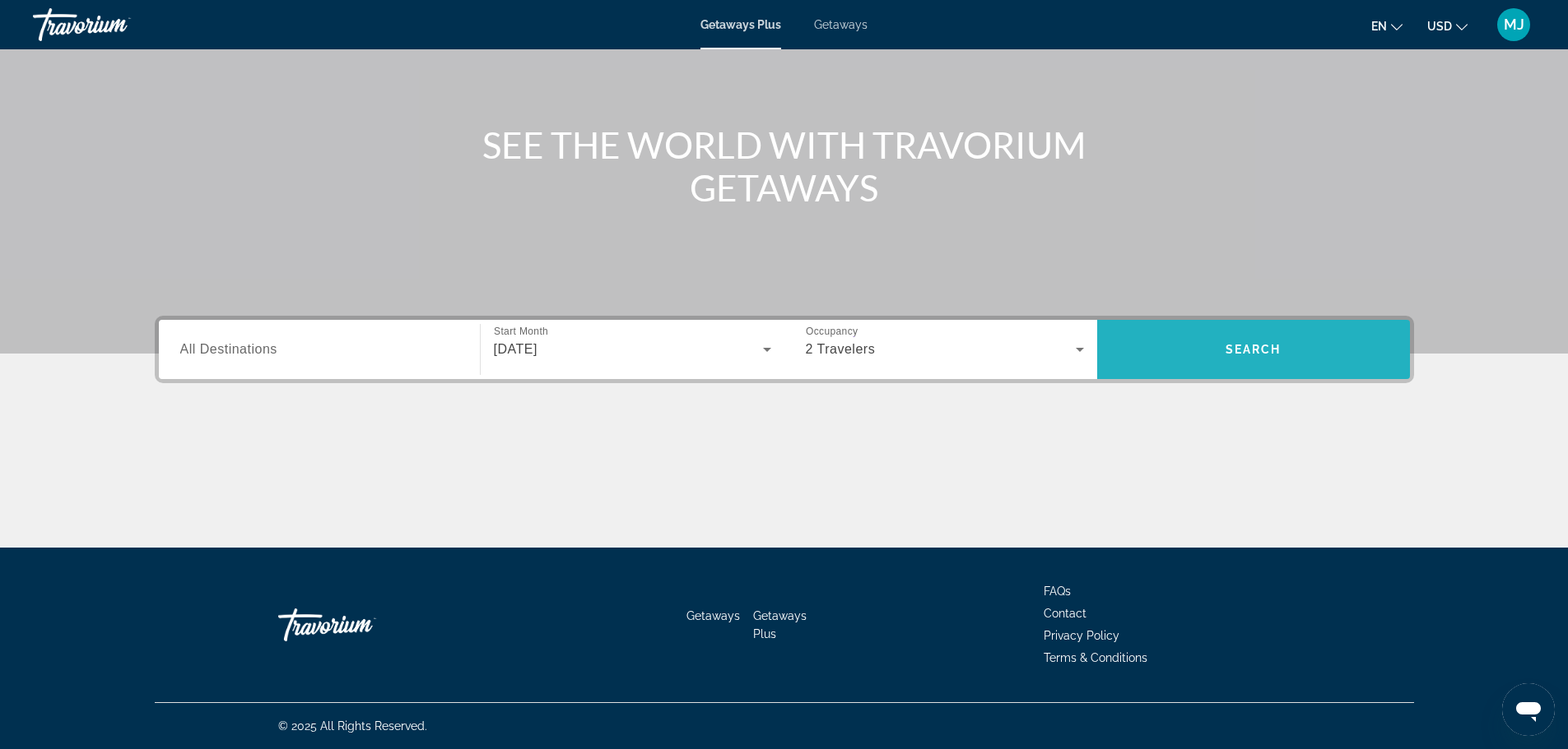
click at [1251, 347] on span "Search" at bounding box center [1253, 350] width 56 height 13
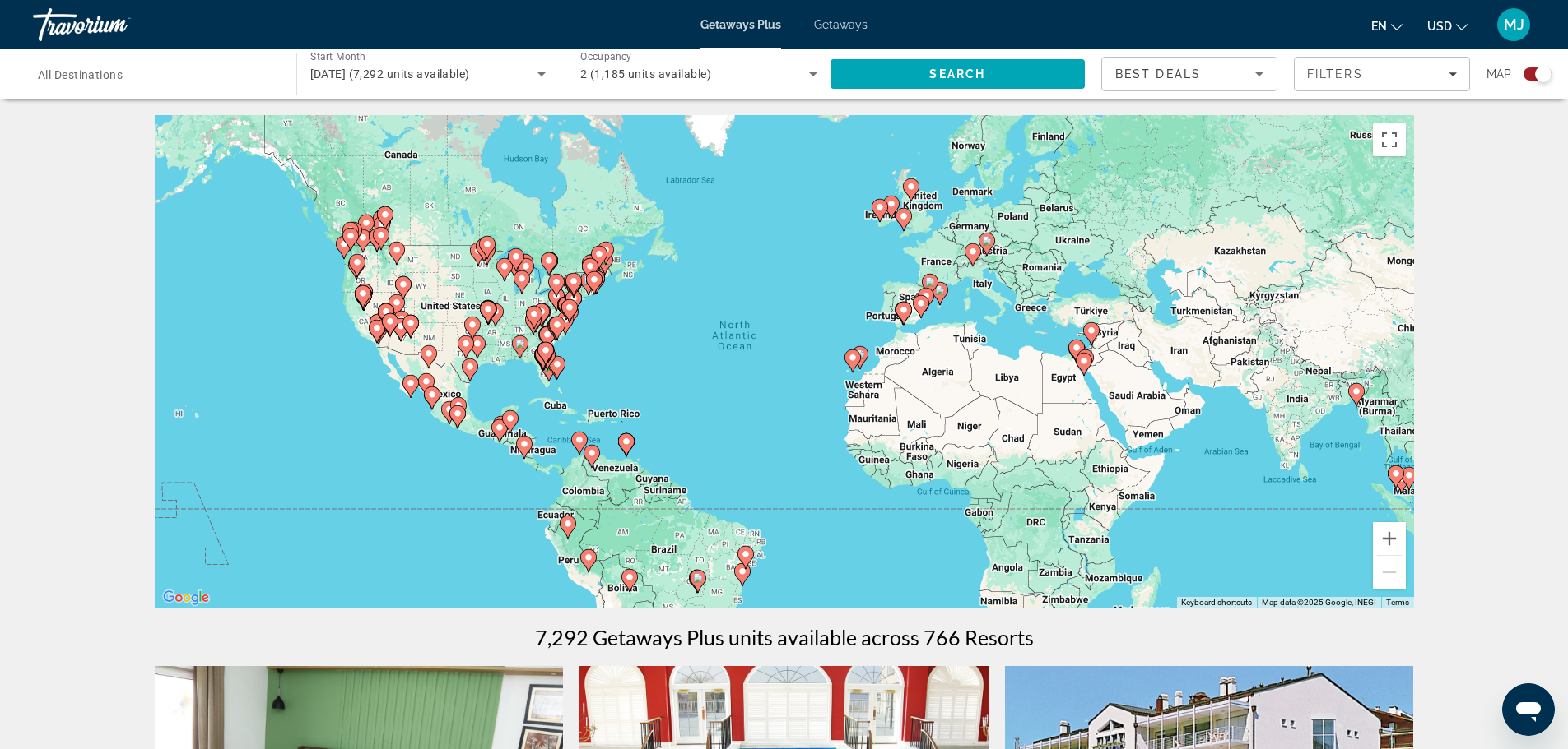
click at [1538, 75] on div "Search widget" at bounding box center [1543, 74] width 17 height 17
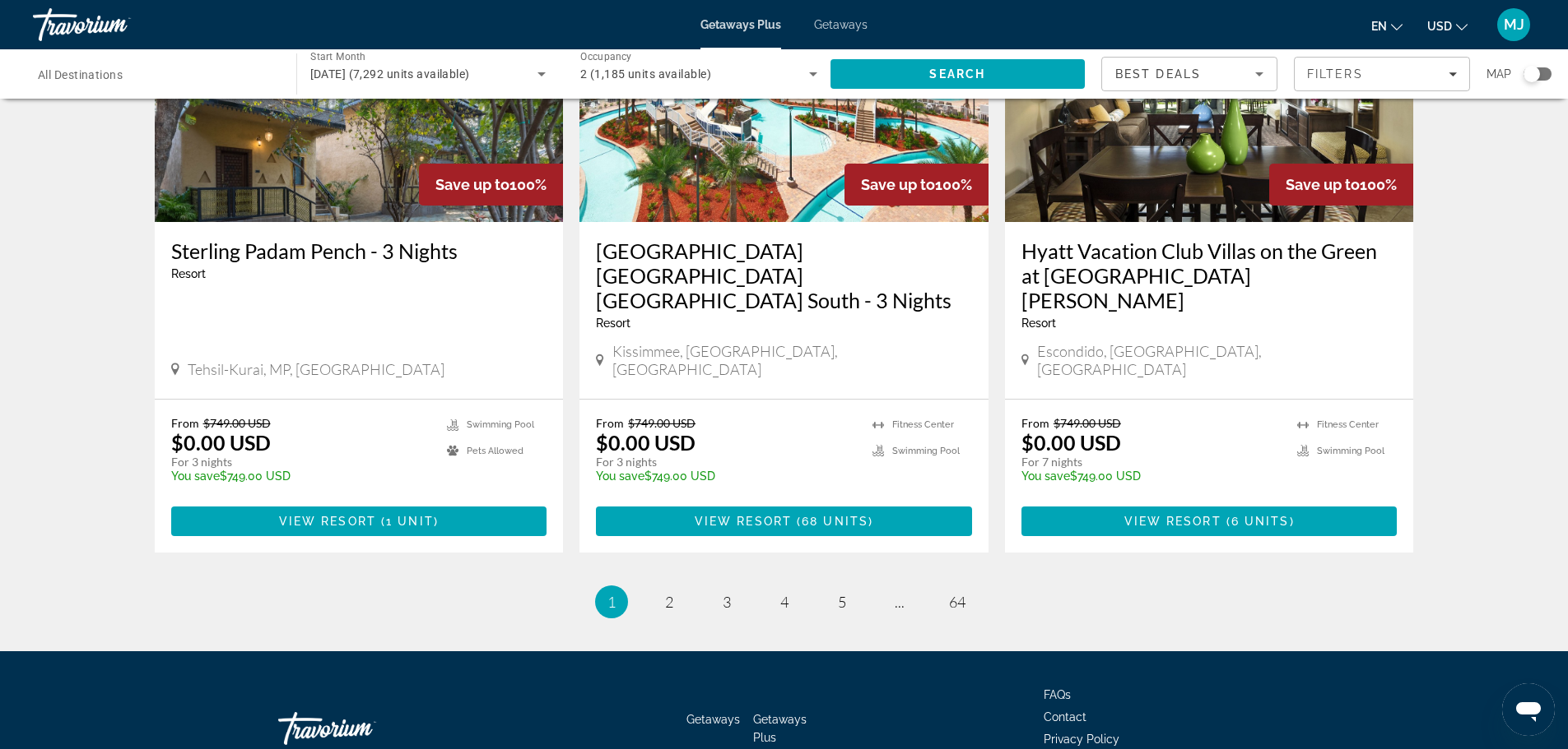
scroll to position [1936, 0]
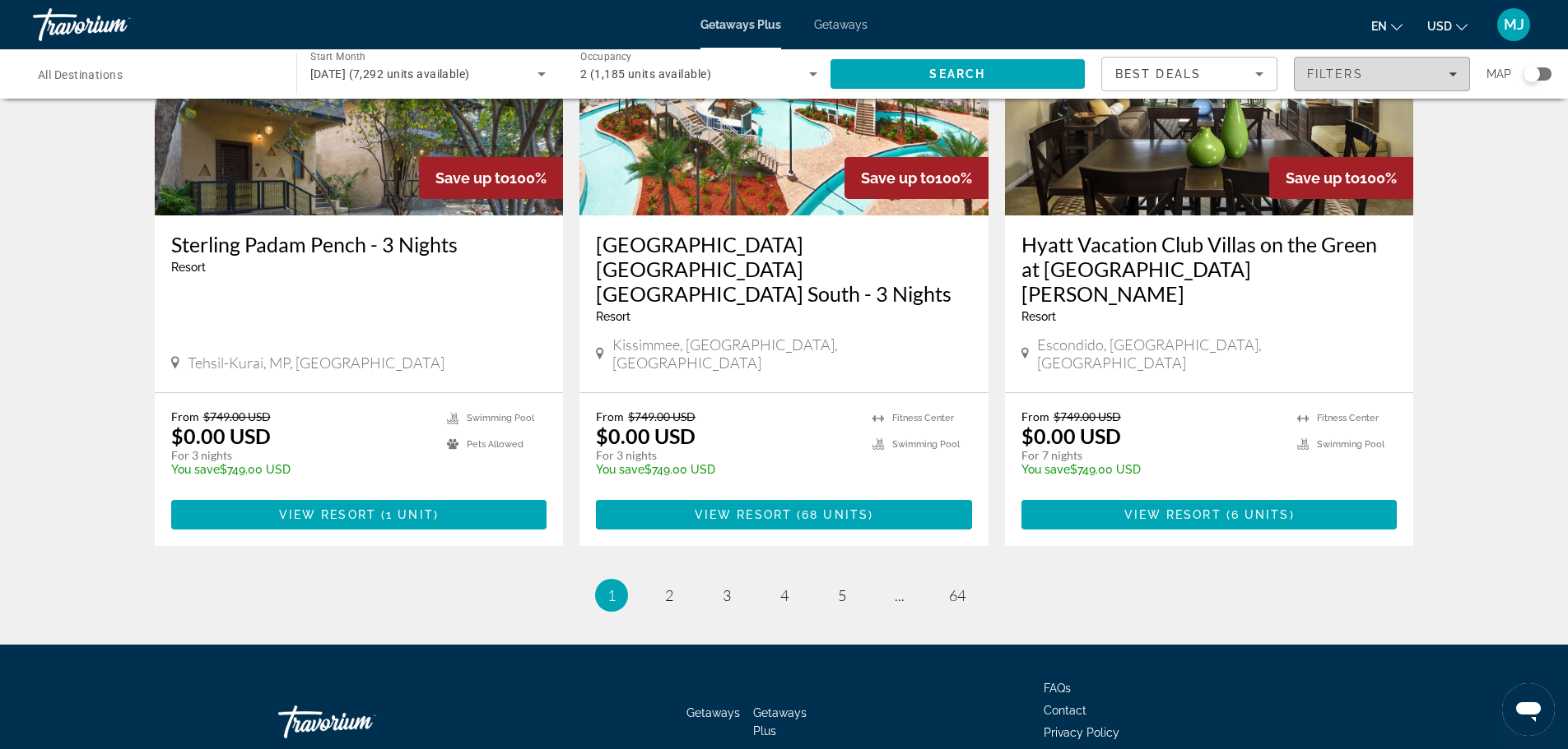
click at [1352, 82] on span "Filters" at bounding box center [1382, 73] width 175 height 39
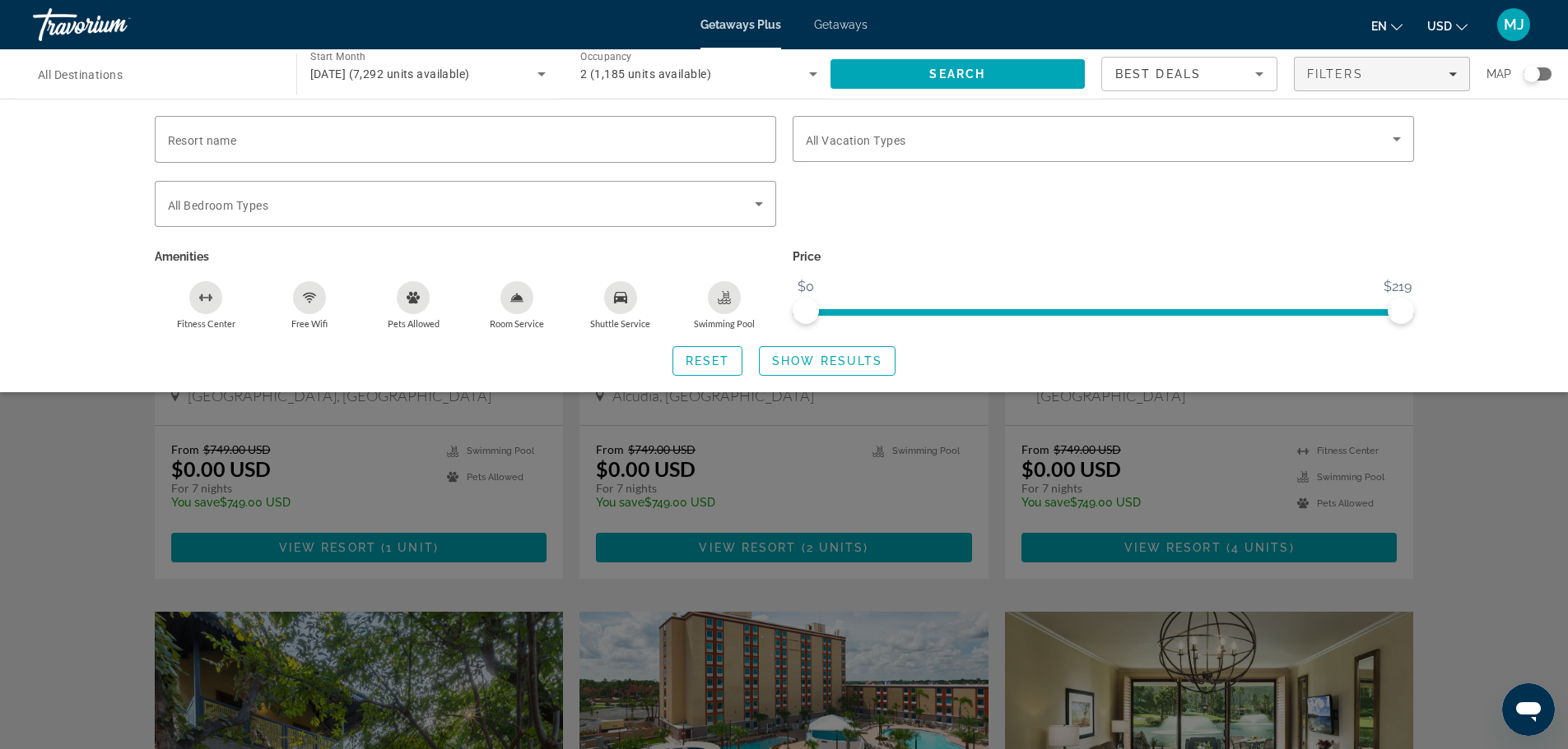
scroll to position [1273, 0]
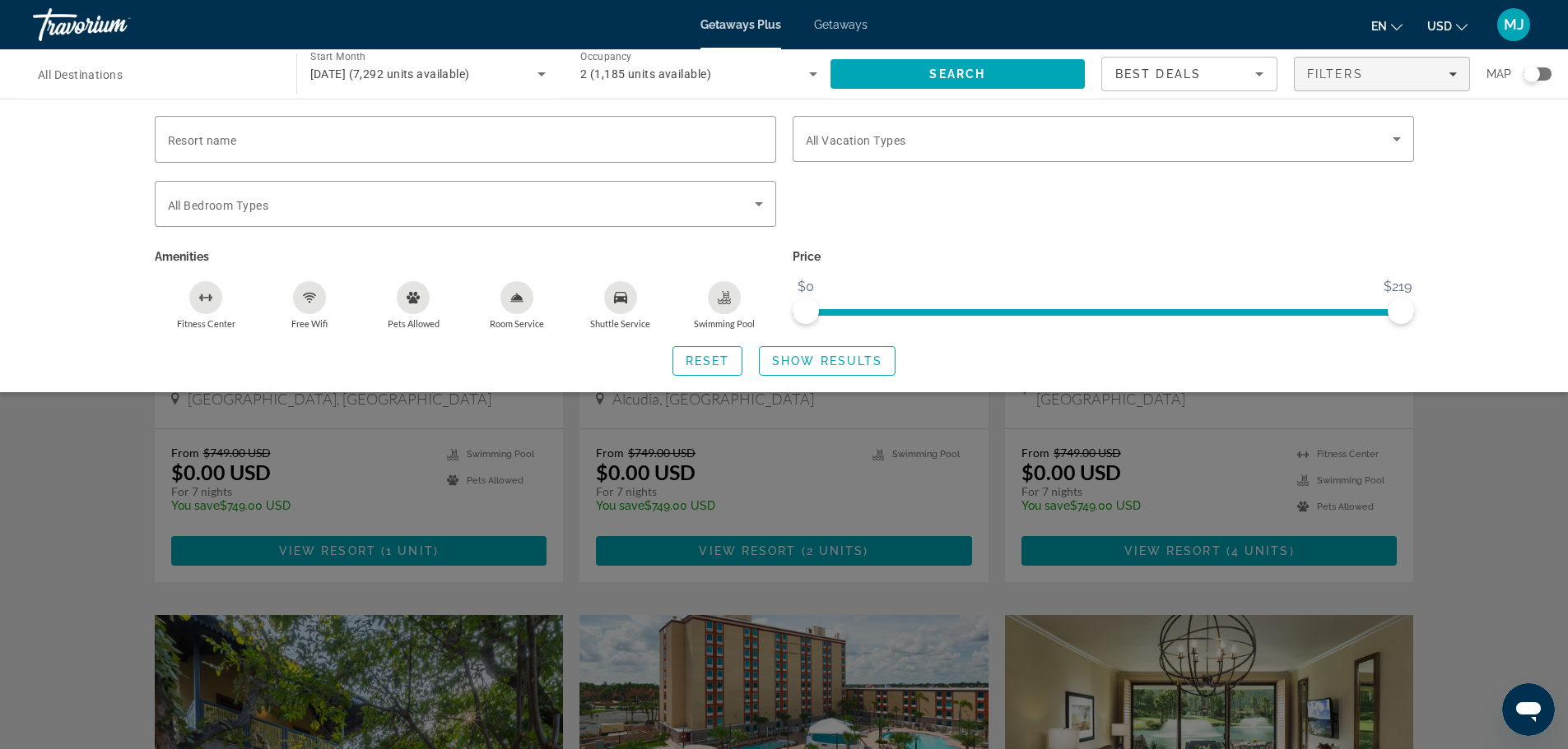
click at [614, 296] on icon "Shuttle Service" at bounding box center [621, 298] width 13 height 13
click at [837, 353] on span "Search widget" at bounding box center [827, 361] width 135 height 39
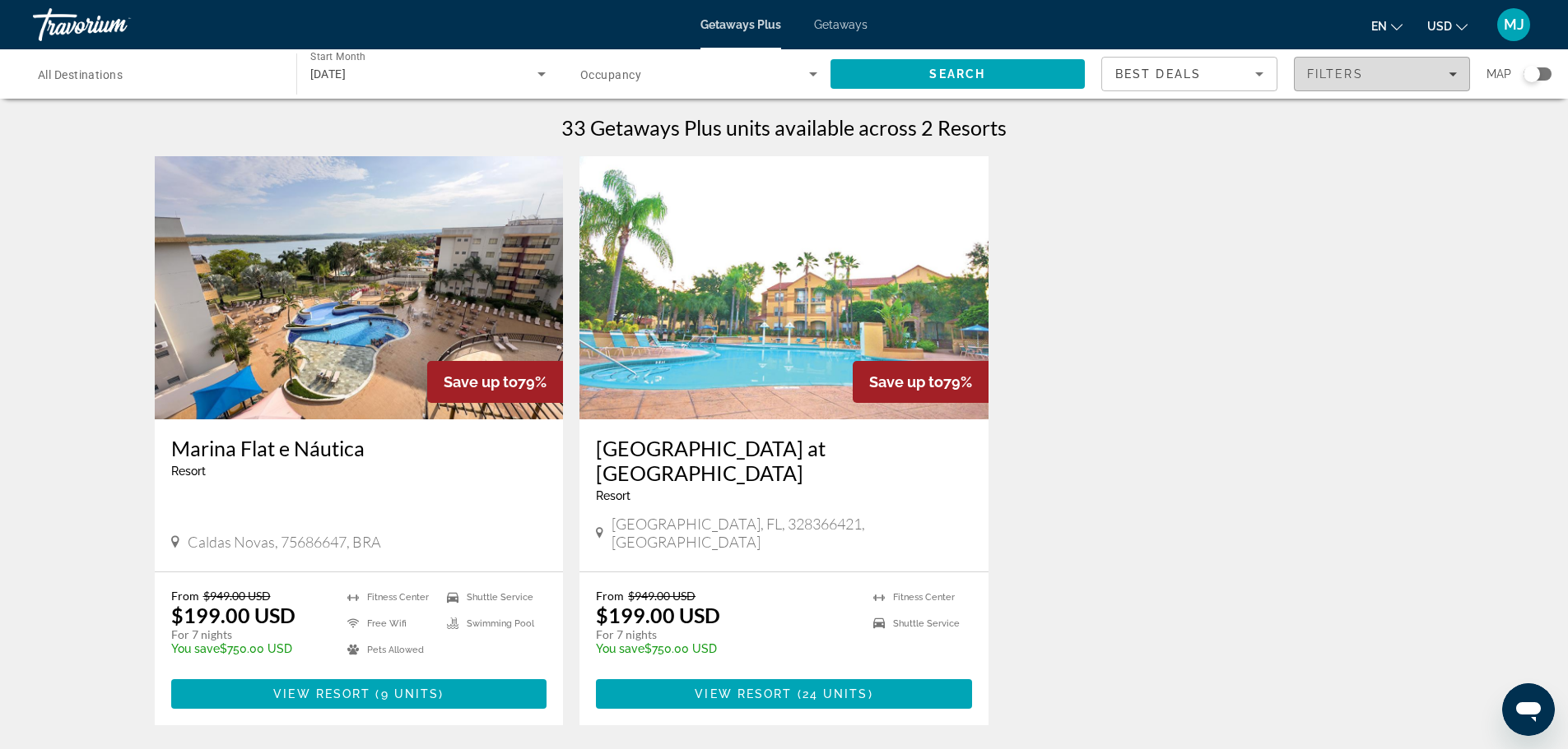
click at [1439, 84] on span "Filters" at bounding box center [1382, 73] width 175 height 39
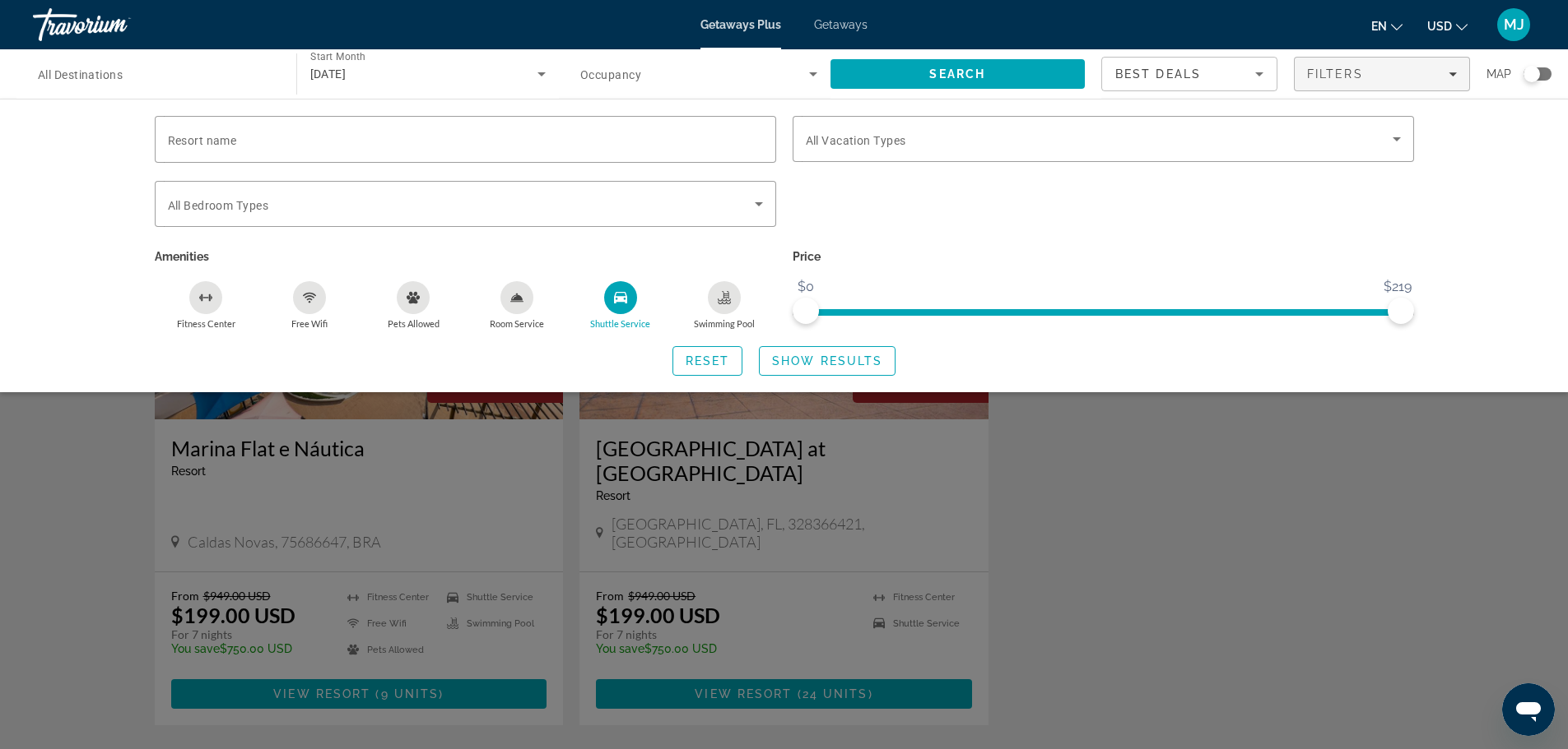
click at [1511, 388] on div "Resort name Vacation Types All Vacation Types Bedroom Types All Bedroom Types A…" at bounding box center [784, 245] width 1568 height 294
click at [1528, 448] on div "Search widget" at bounding box center [784, 498] width 1568 height 503
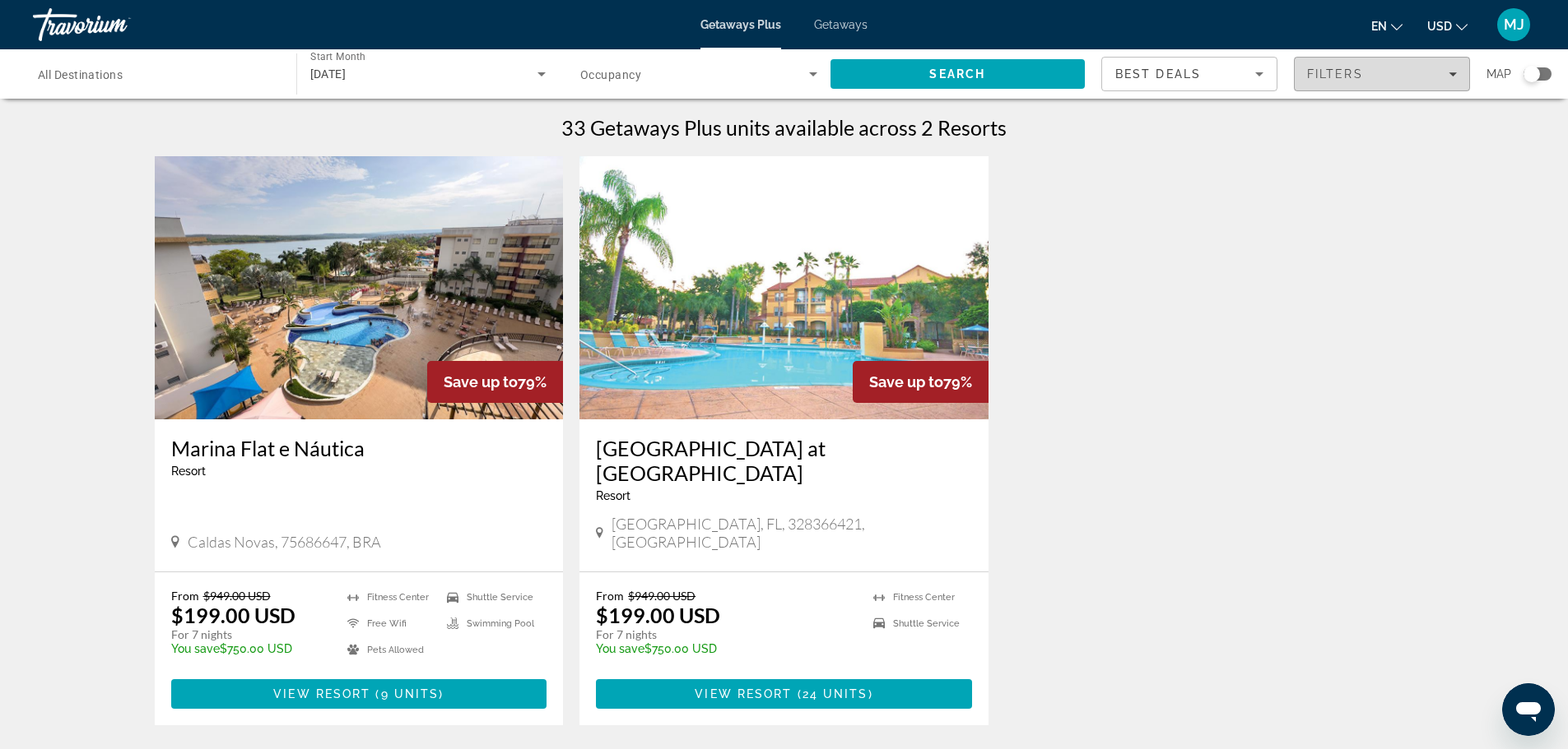
click at [1393, 89] on span "Filters" at bounding box center [1382, 73] width 175 height 39
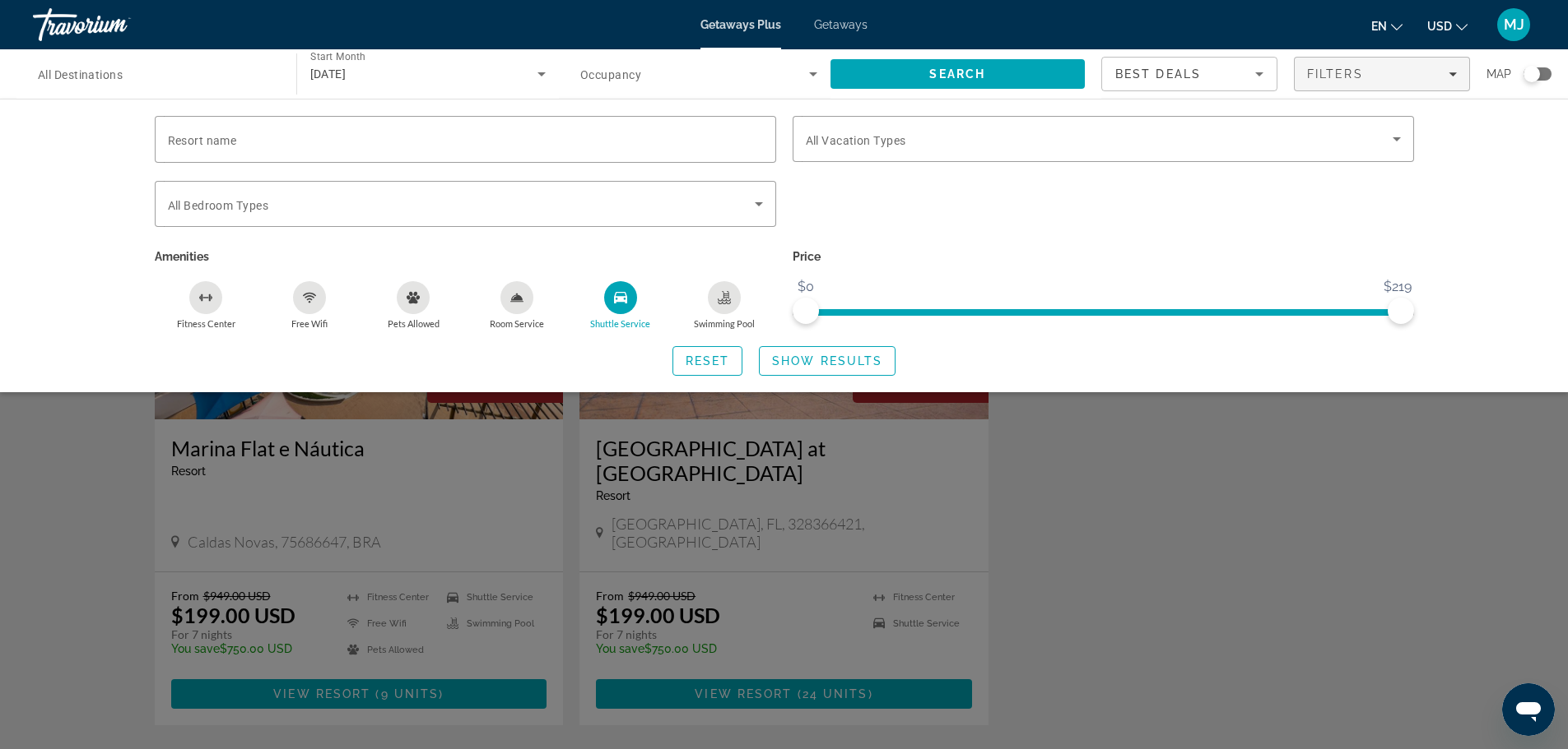
click at [611, 311] on div "Shuttle Service" at bounding box center [620, 297] width 33 height 33
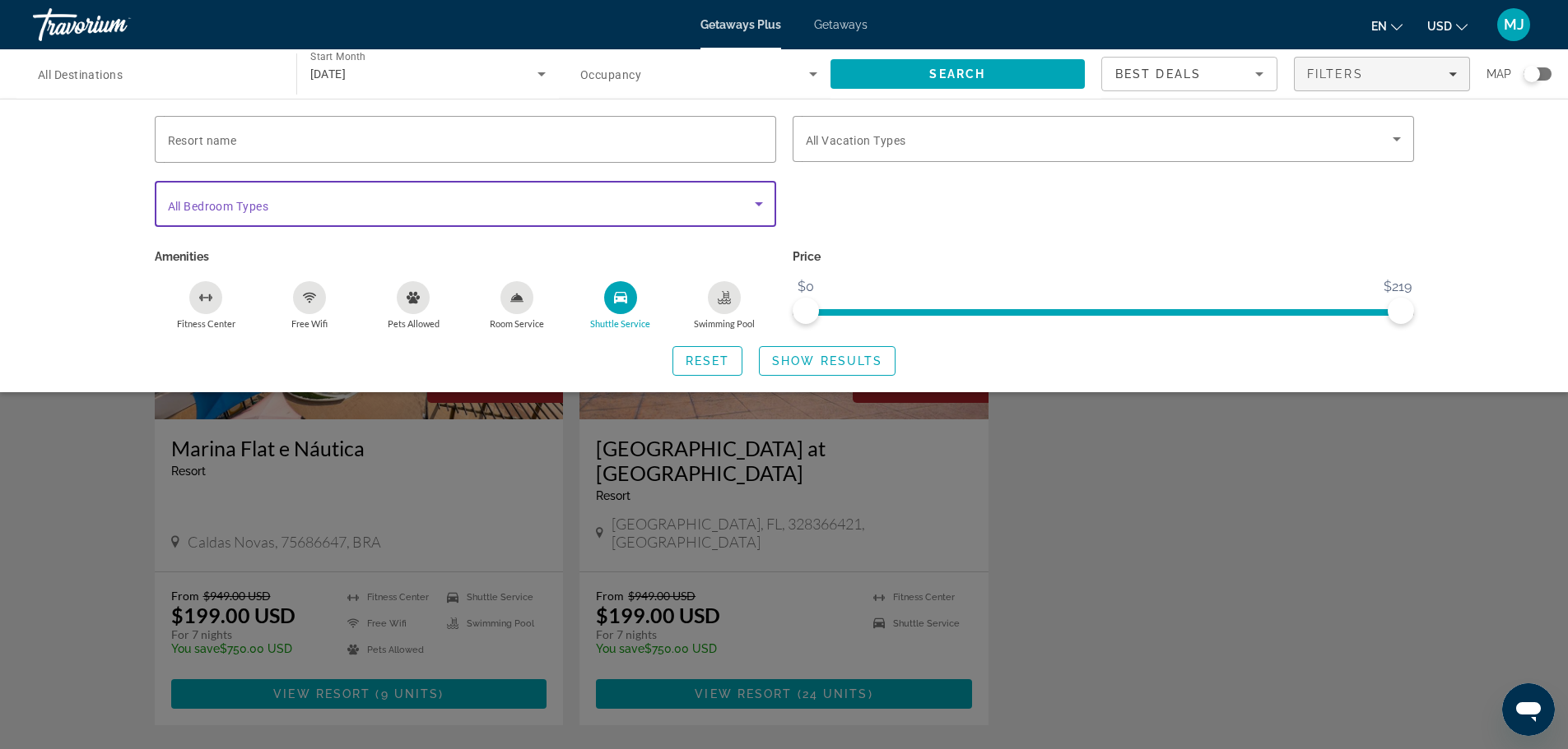
click at [474, 197] on span "Search widget" at bounding box center [461, 205] width 586 height 20
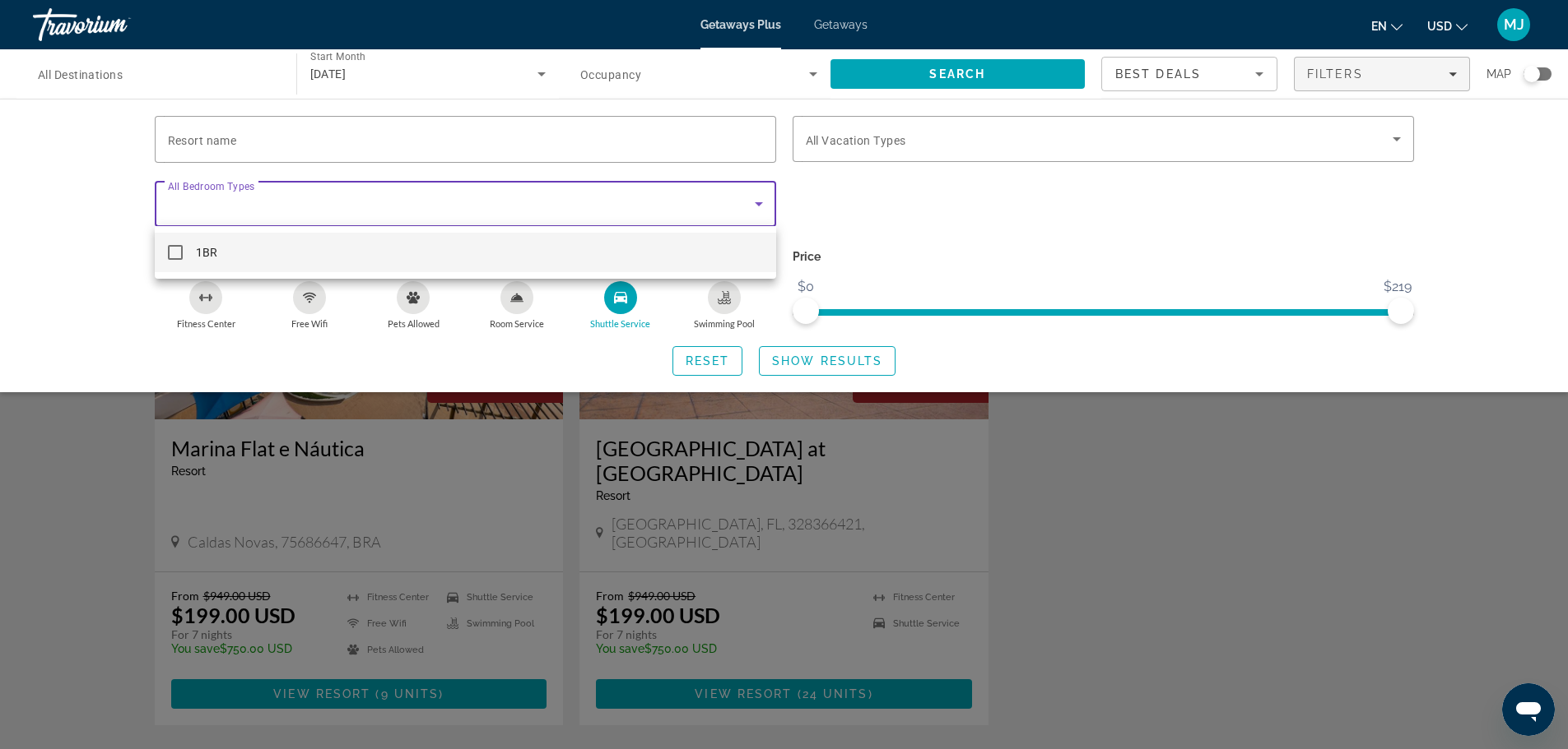
click at [474, 197] on div at bounding box center [784, 374] width 1568 height 749
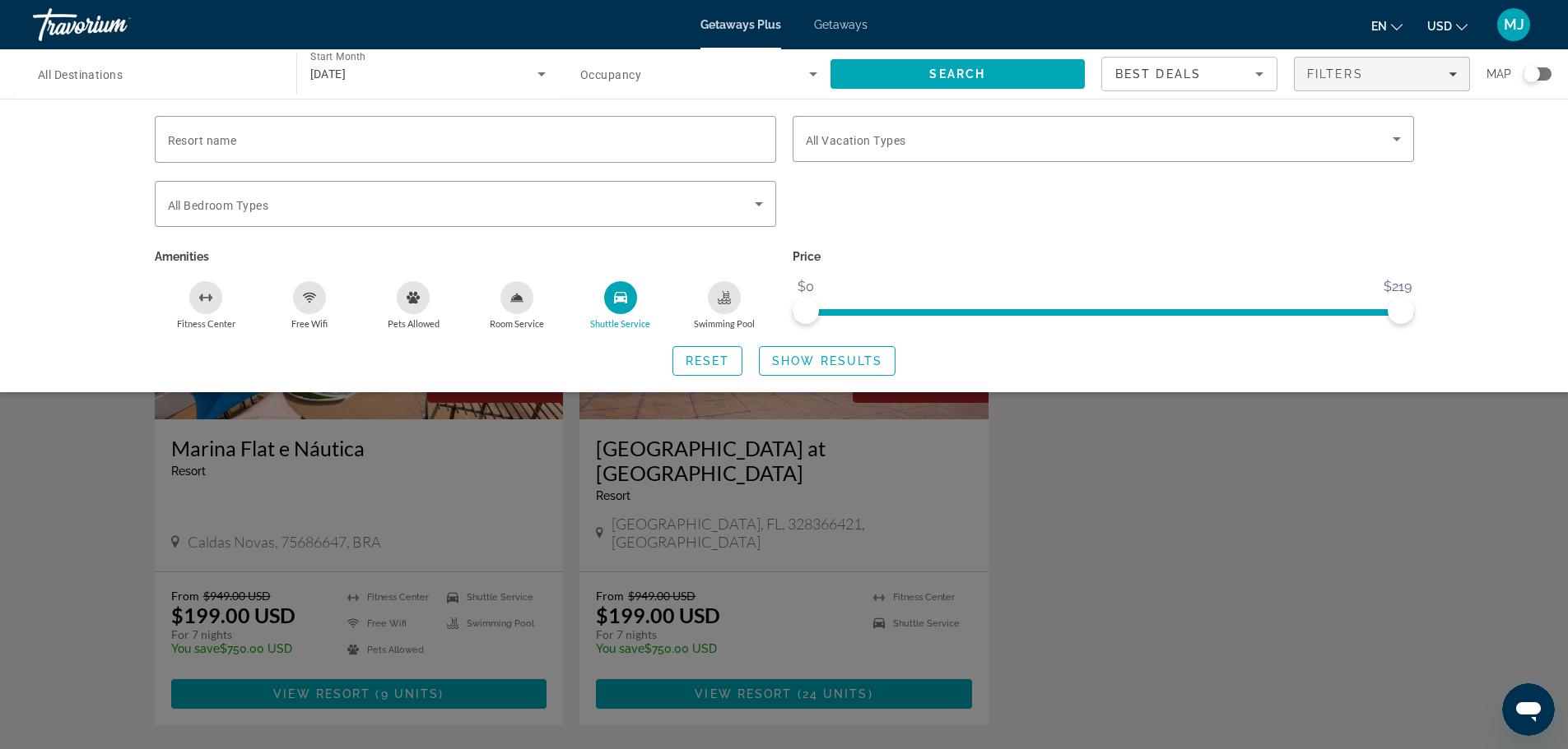
click at [1229, 543] on div "Search widget" at bounding box center [784, 498] width 1568 height 503
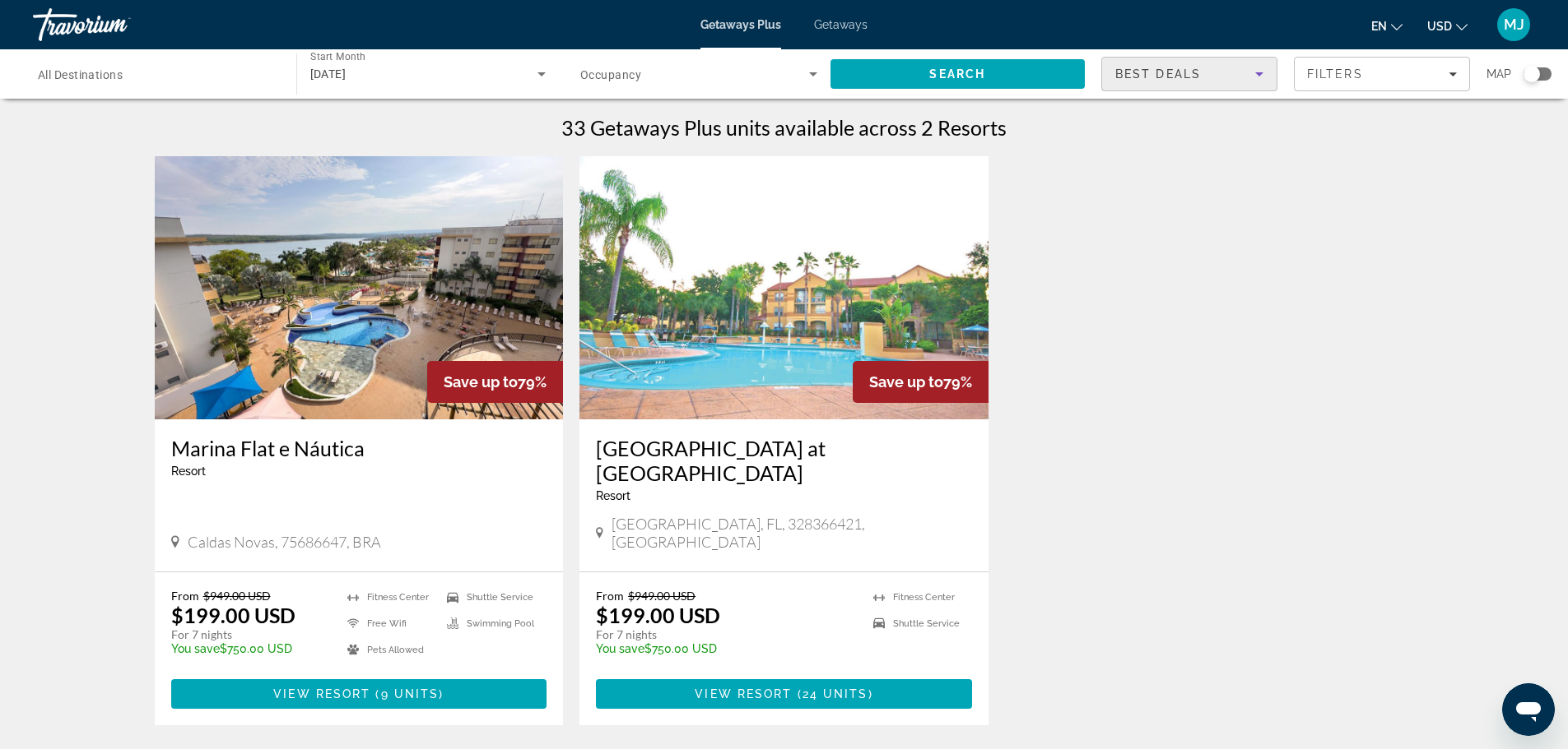
click at [1249, 78] on icon "Sort by" at bounding box center [1259, 74] width 20 height 20
click at [1215, 164] on mat-option "Lowest Price" at bounding box center [1189, 156] width 175 height 39
click at [1061, 82] on span "Search" at bounding box center [957, 73] width 255 height 39
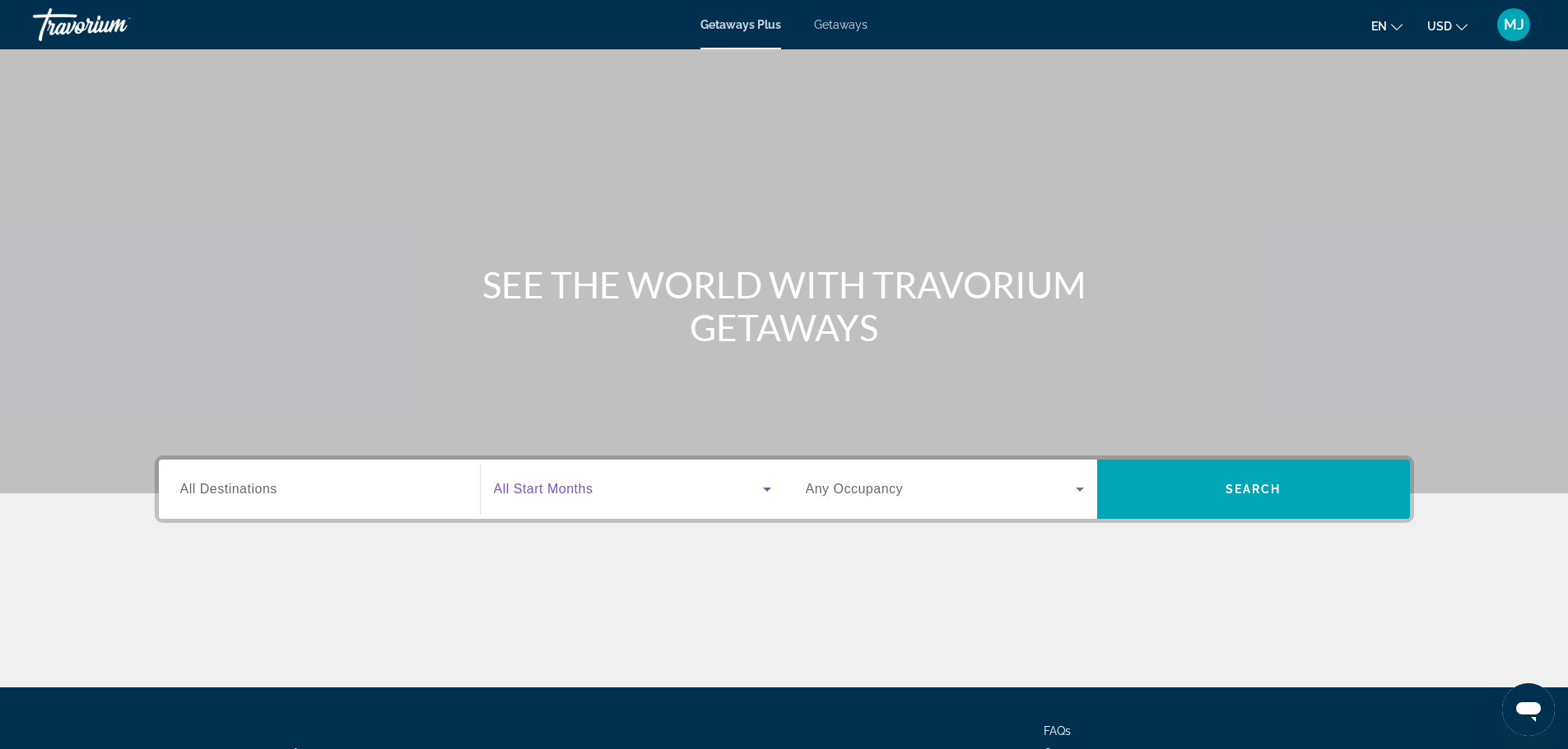
click at [757, 488] on icon "Search widget" at bounding box center [767, 489] width 20 height 20
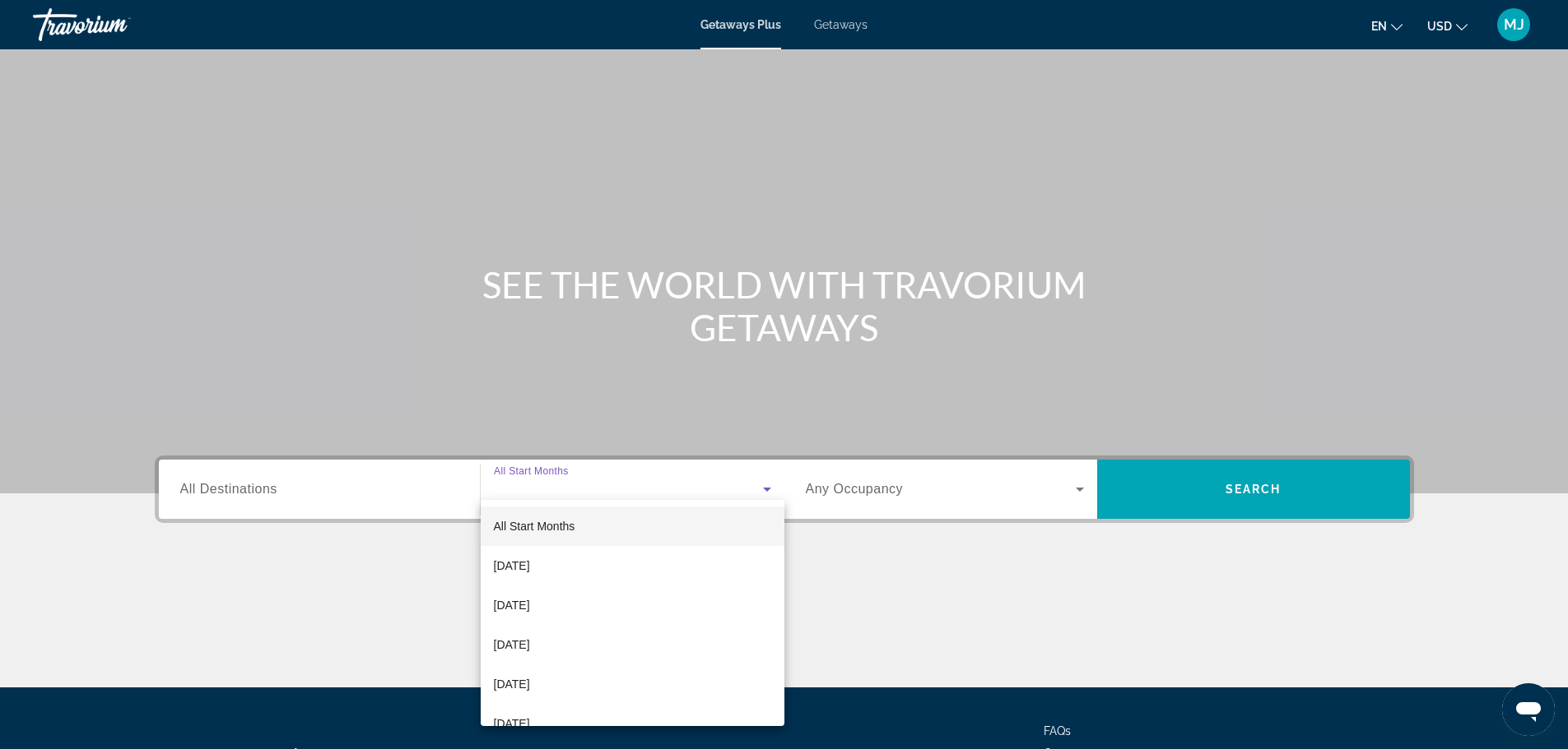
scroll to position [139, 0]
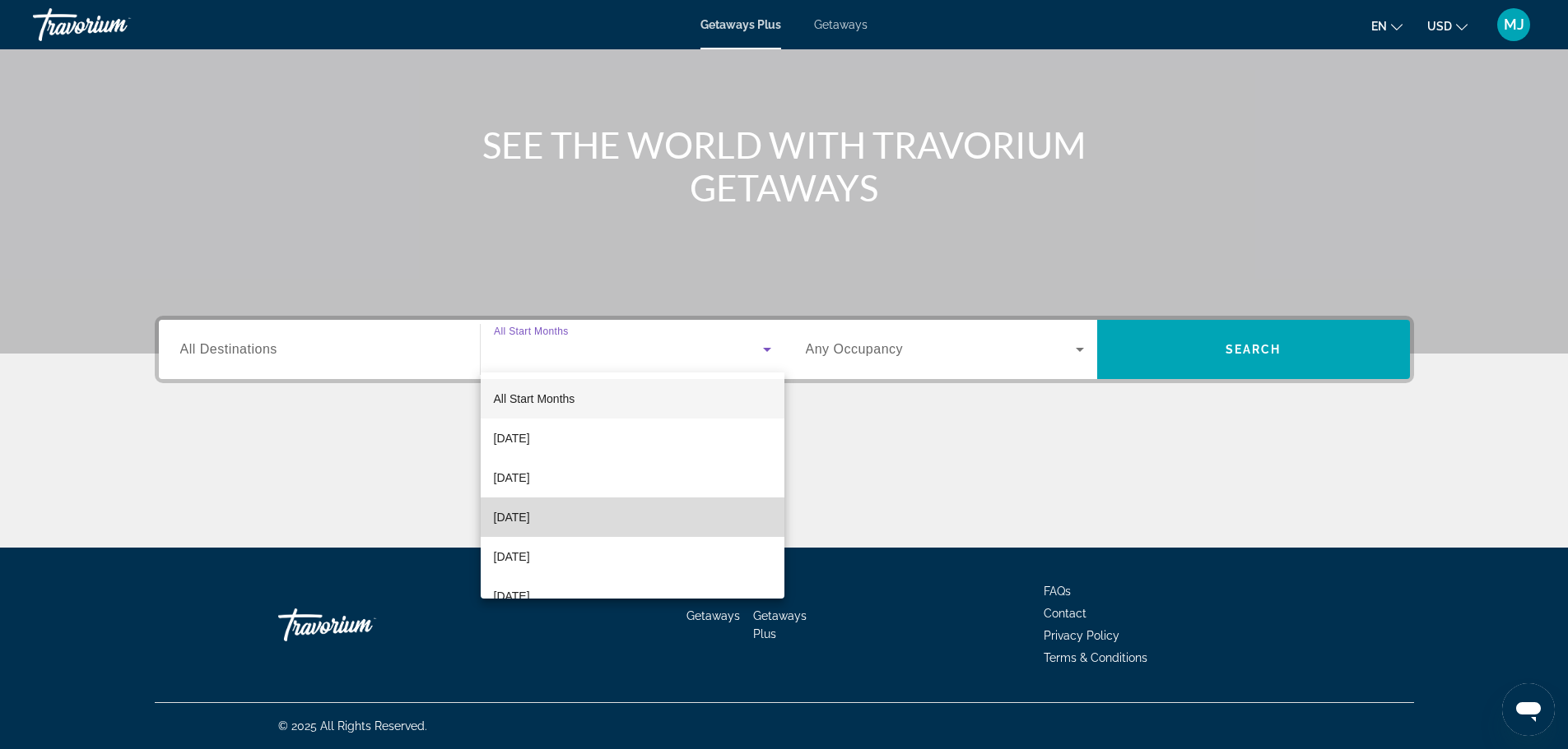
click at [727, 530] on mat-option "[DATE]" at bounding box center [632, 517] width 304 height 39
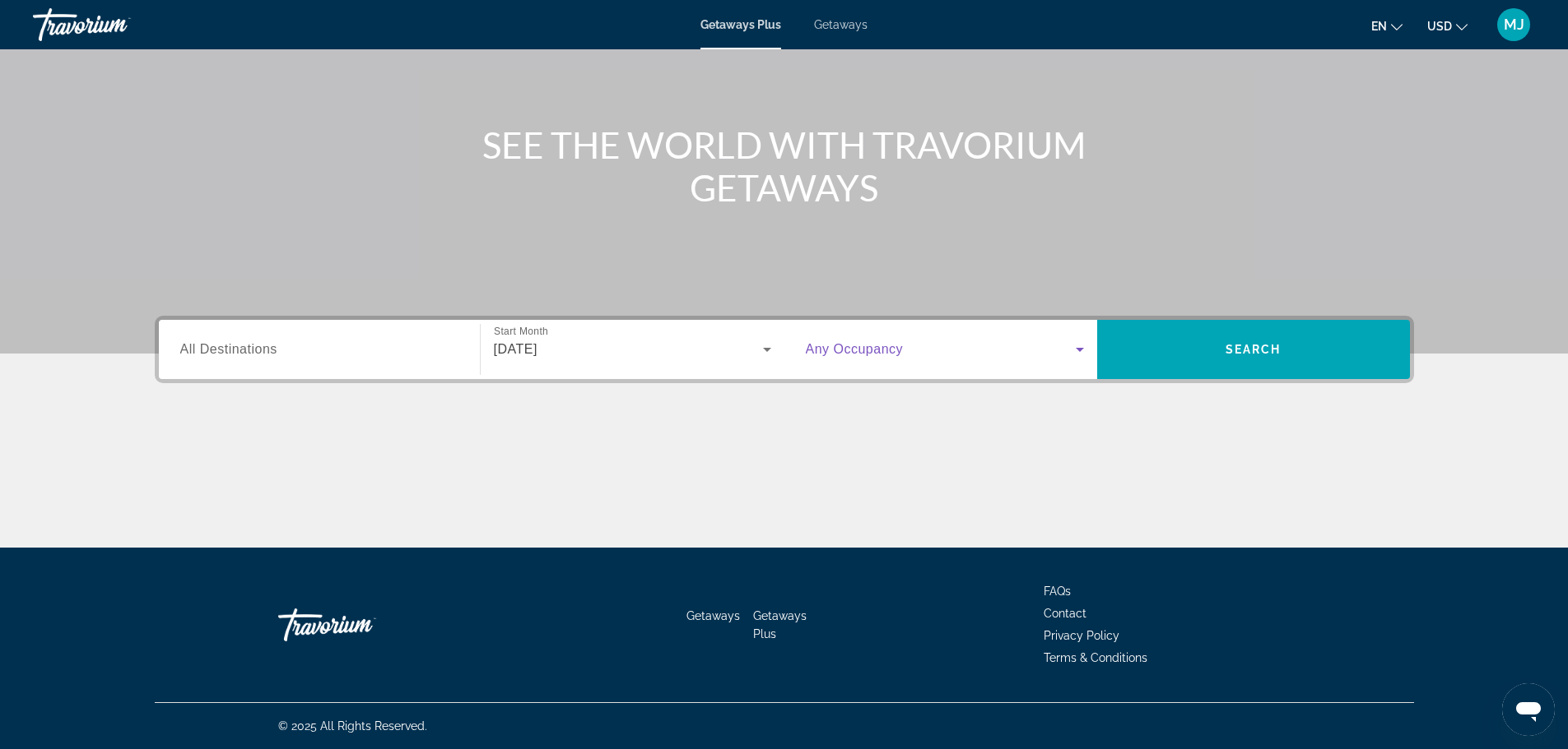
click at [1078, 350] on icon "Search widget" at bounding box center [1080, 350] width 8 height 4
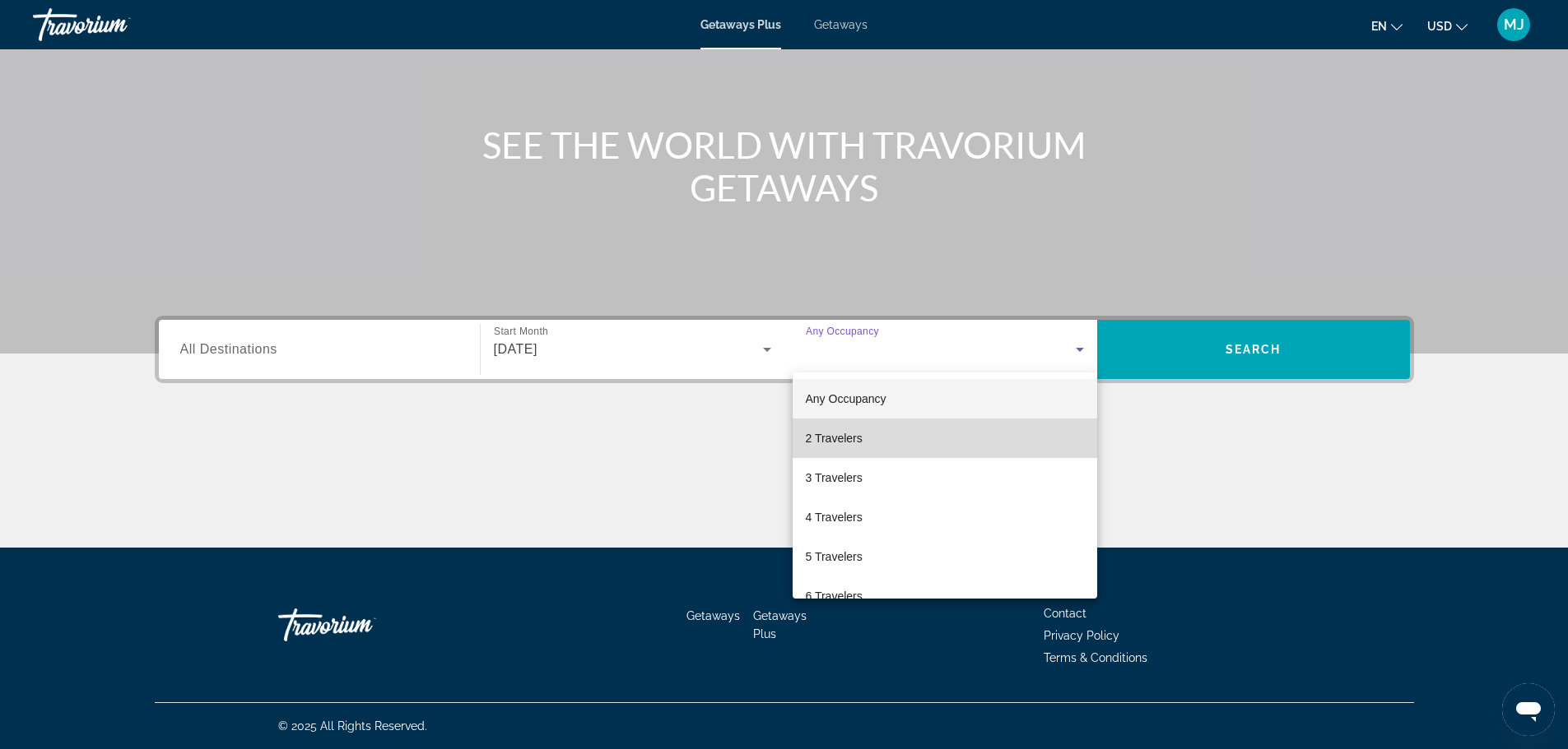
click at [1055, 448] on mat-option "2 Travelers" at bounding box center [945, 438] width 305 height 39
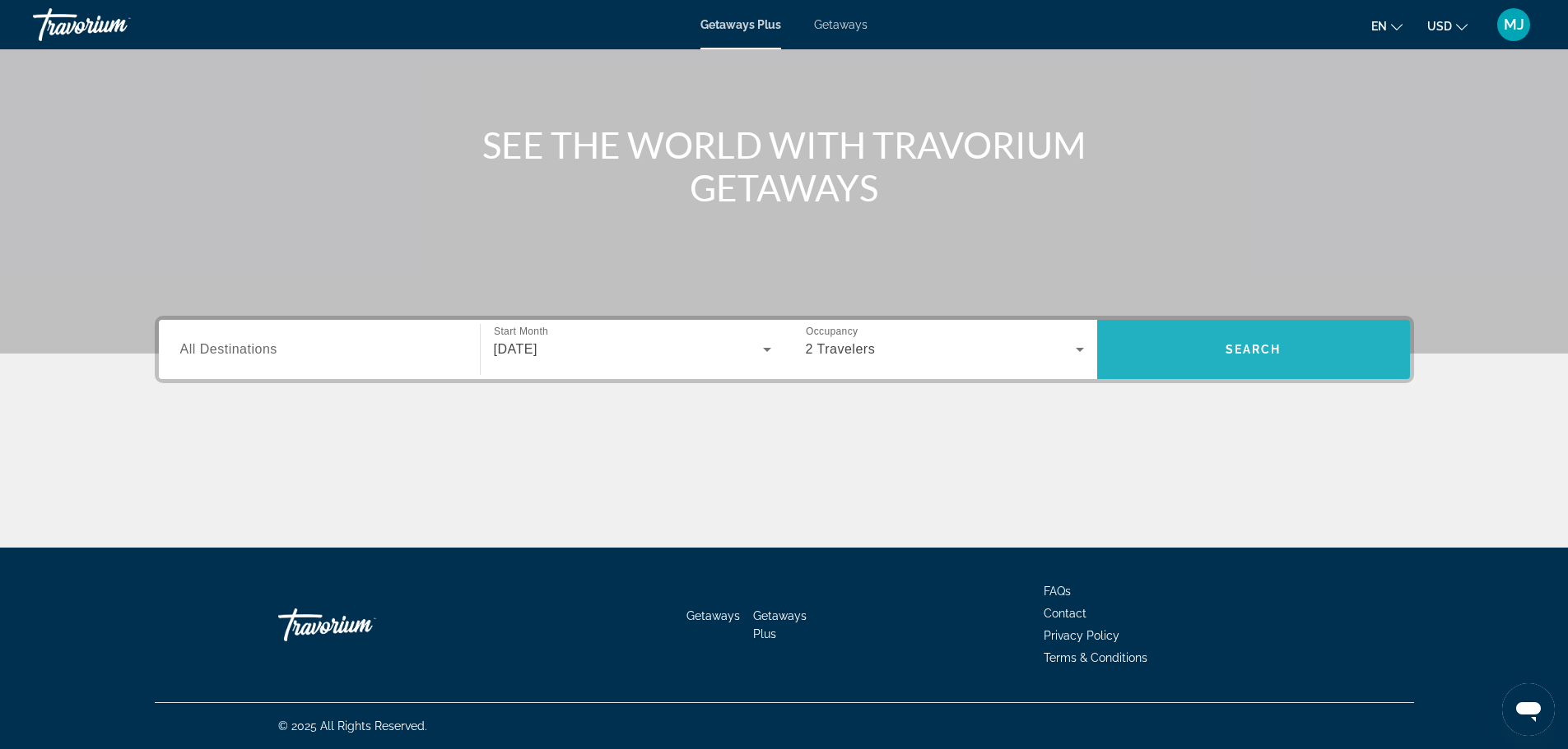
click at [1238, 347] on span "Search" at bounding box center [1253, 350] width 56 height 13
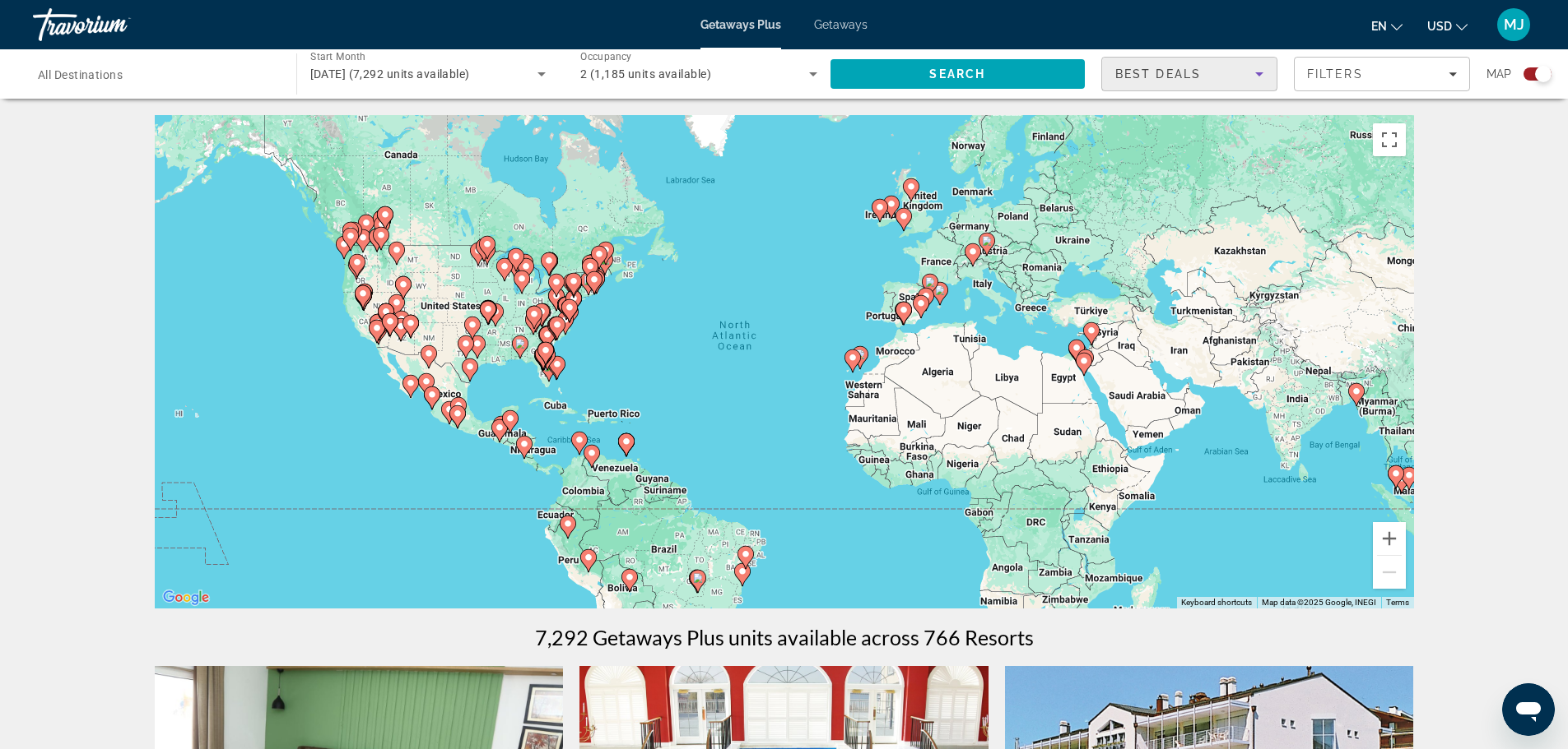
click at [1255, 78] on icon "Sort by" at bounding box center [1259, 74] width 20 height 20
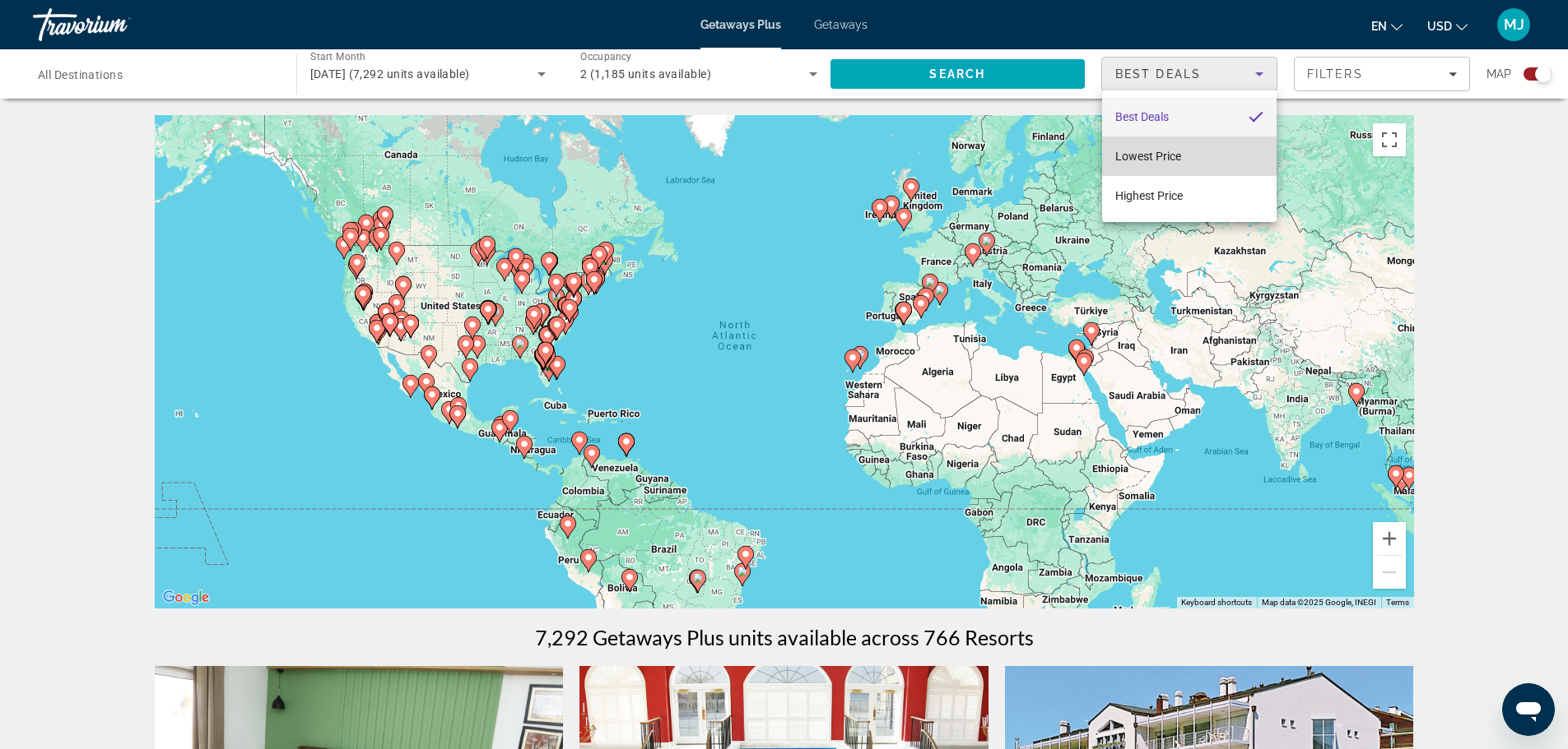
click at [1228, 150] on mat-option "Lowest Price" at bounding box center [1189, 156] width 175 height 39
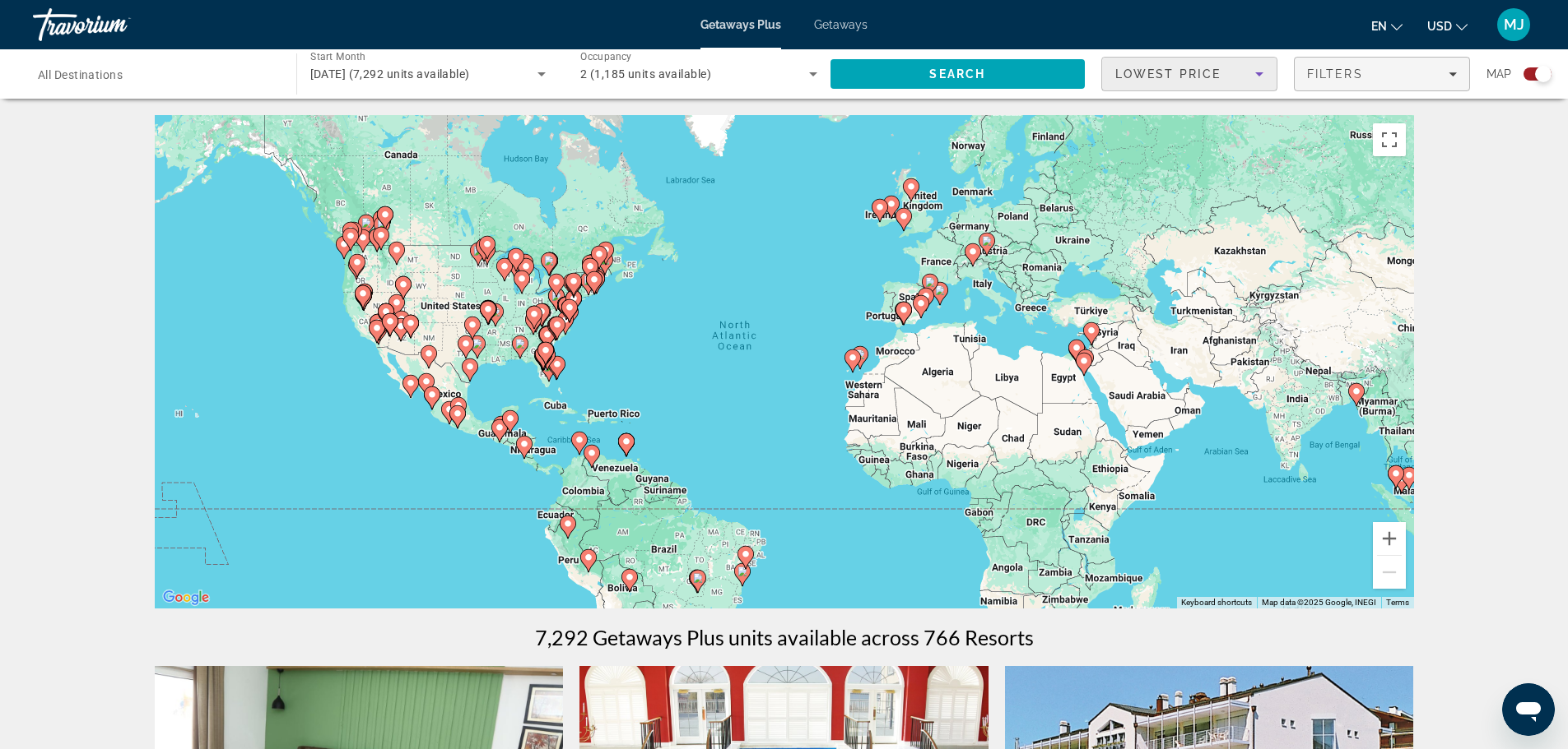
click at [1434, 79] on div "Filters" at bounding box center [1381, 74] width 150 height 13
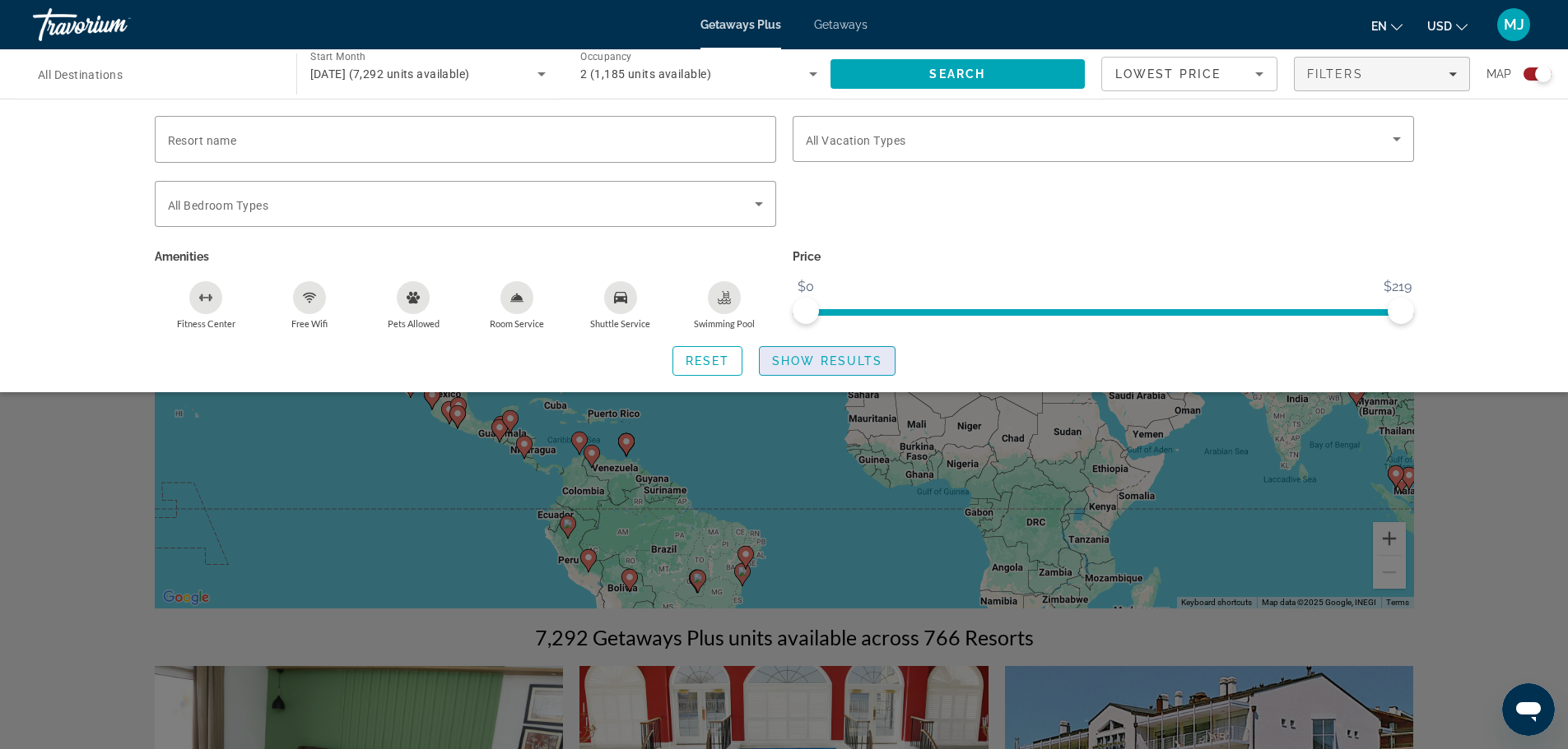
click at [856, 366] on span "Show Results" at bounding box center [827, 362] width 110 height 13
